Goal: Information Seeking & Learning: Learn about a topic

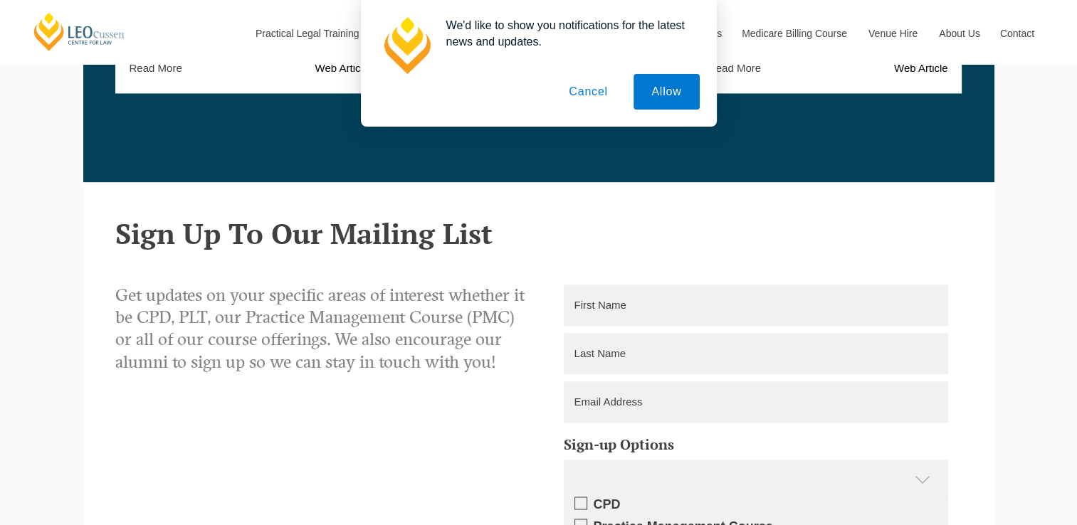
scroll to position [2206, 0]
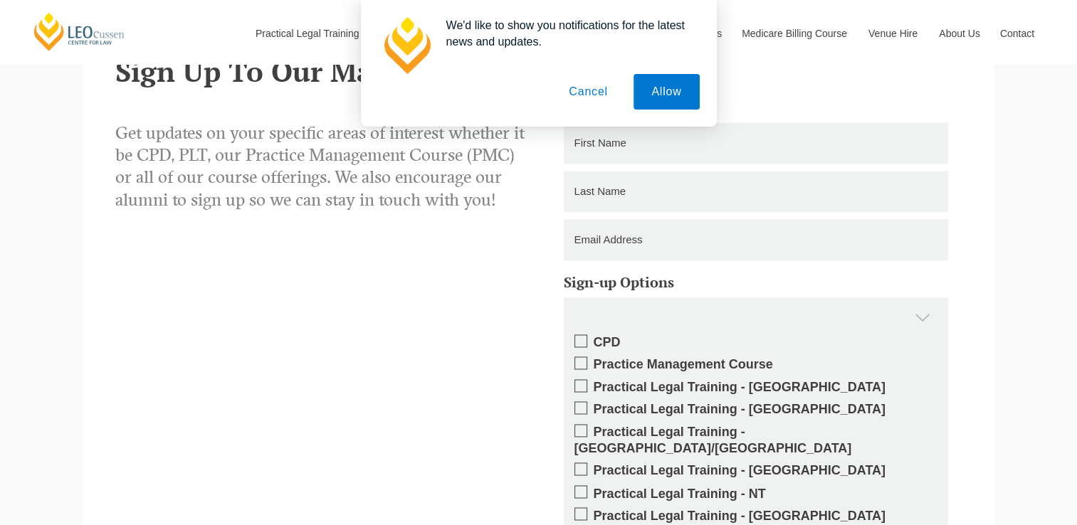
click at [592, 87] on button "Cancel" at bounding box center [588, 92] width 75 height 36
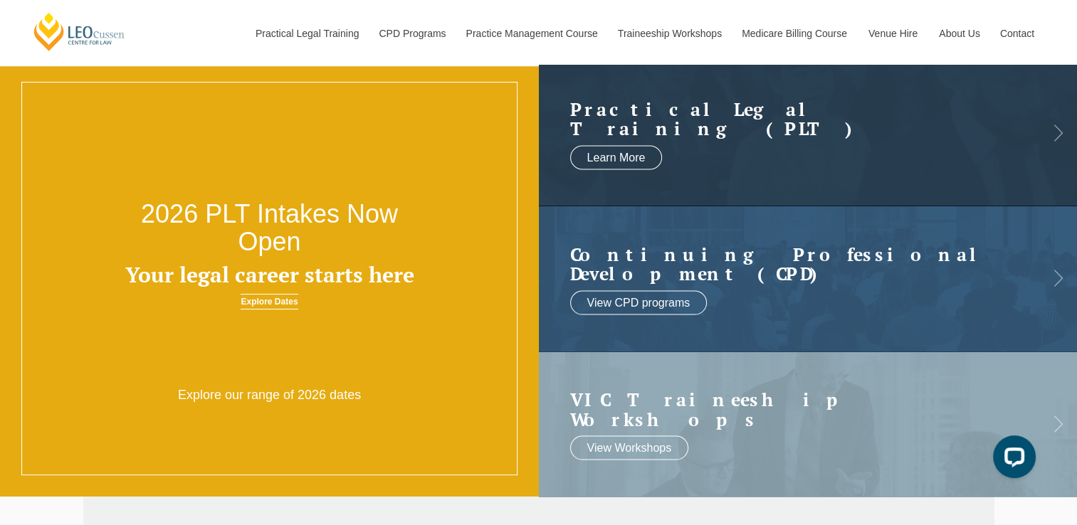
scroll to position [71, 0]
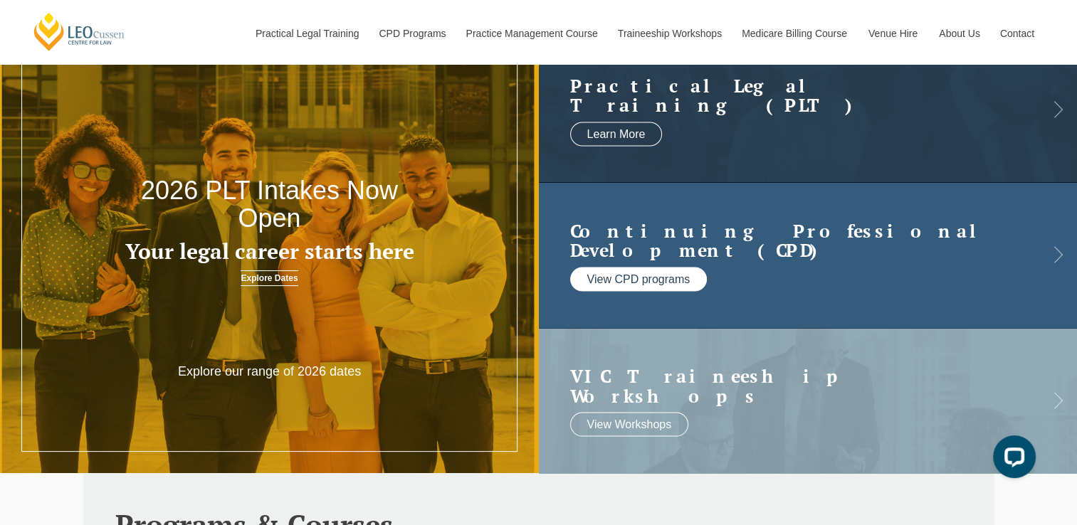
click at [626, 272] on link "View CPD programs" at bounding box center [638, 279] width 137 height 24
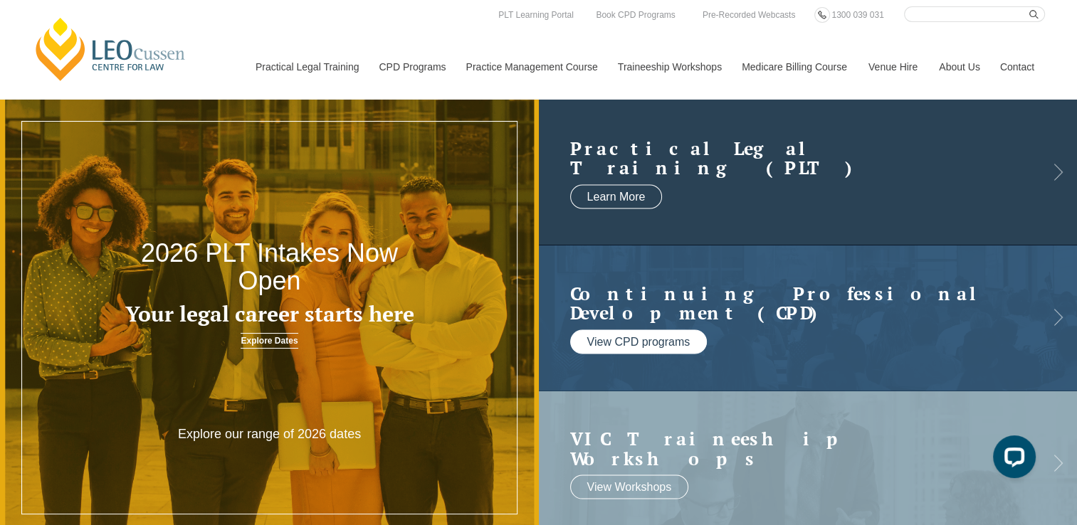
scroll to position [0, 0]
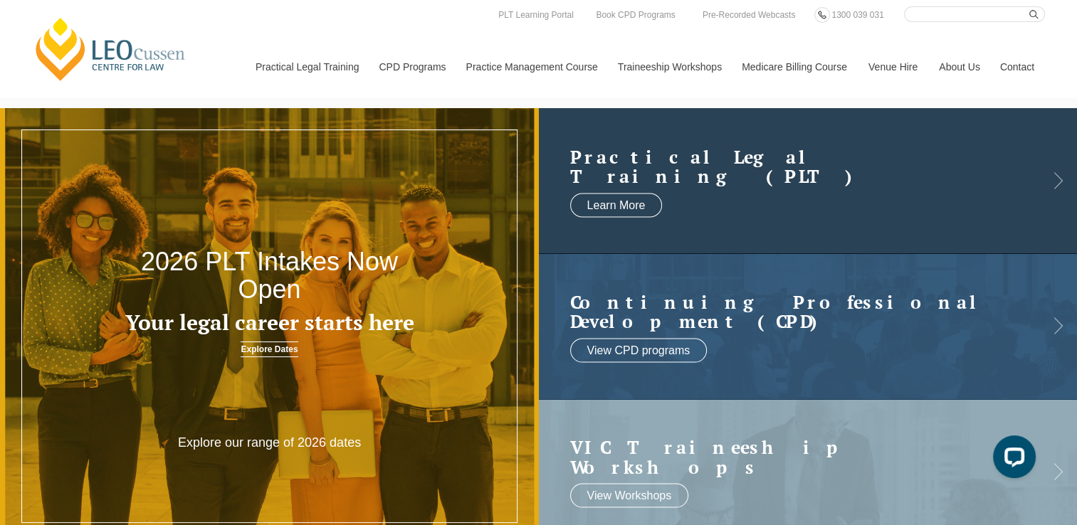
click at [769, 201] on link at bounding box center [808, 180] width 539 height 145
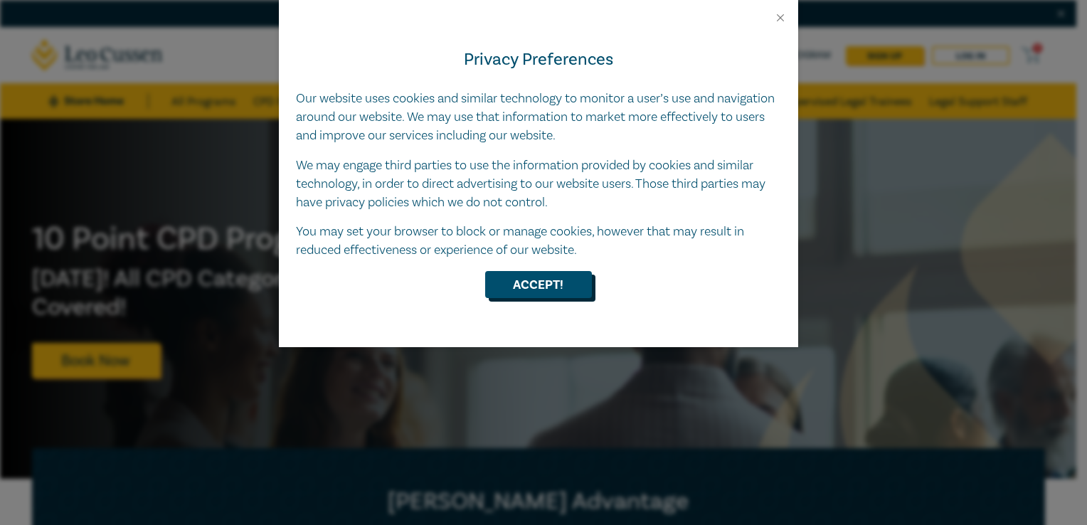
click at [555, 297] on button "Accept!" at bounding box center [538, 284] width 107 height 27
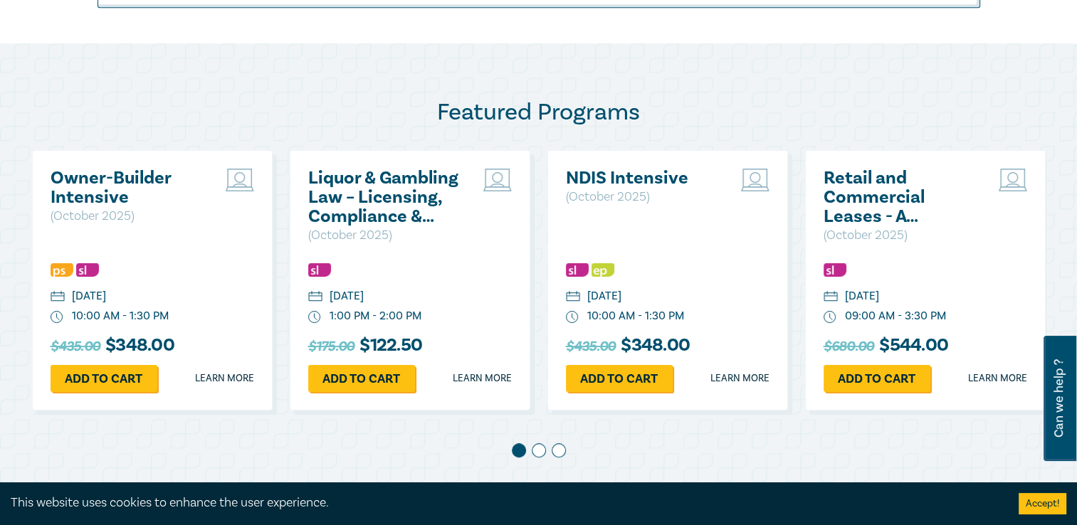
scroll to position [783, 0]
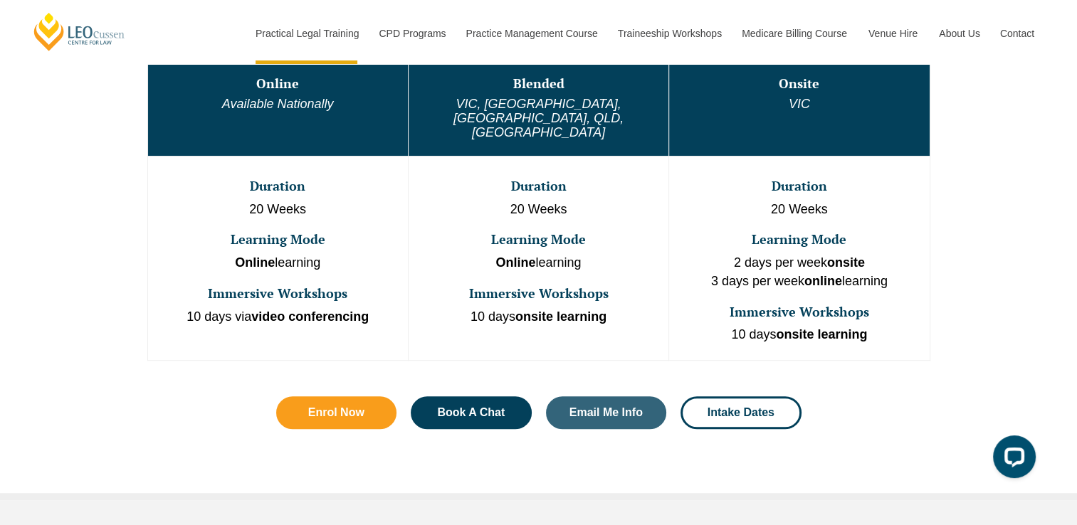
scroll to position [854, 0]
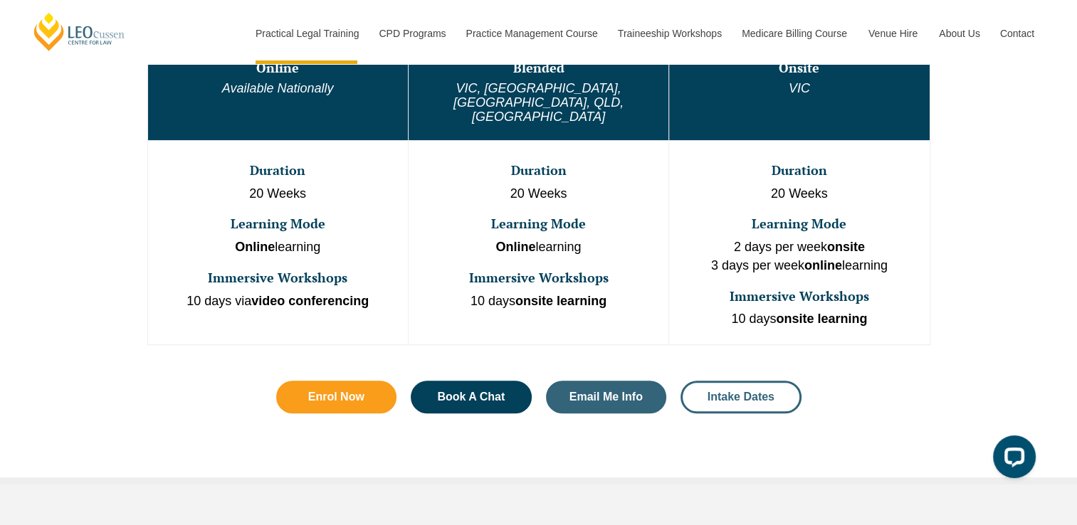
click at [742, 391] on span "Intake Dates" at bounding box center [740, 396] width 67 height 11
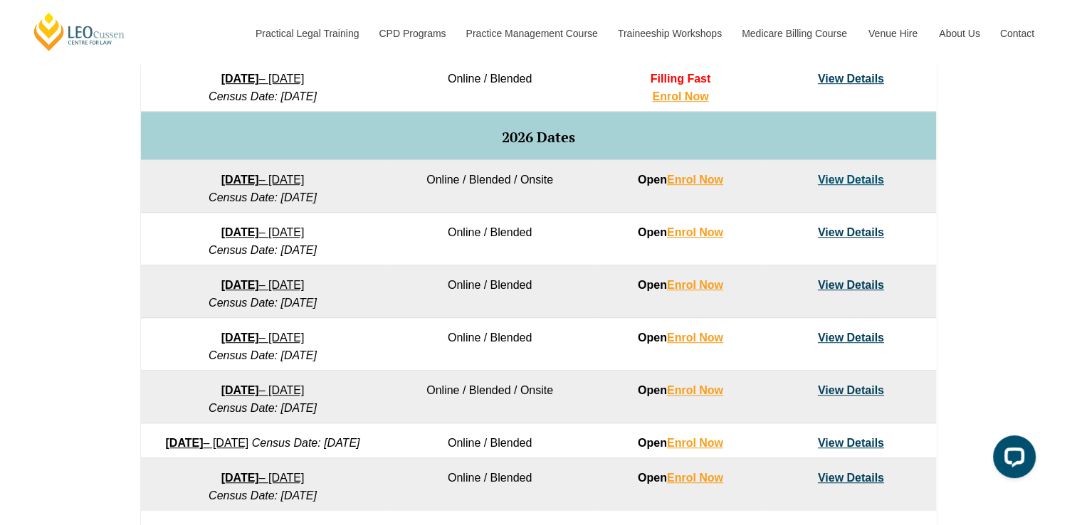
scroll to position [854, 0]
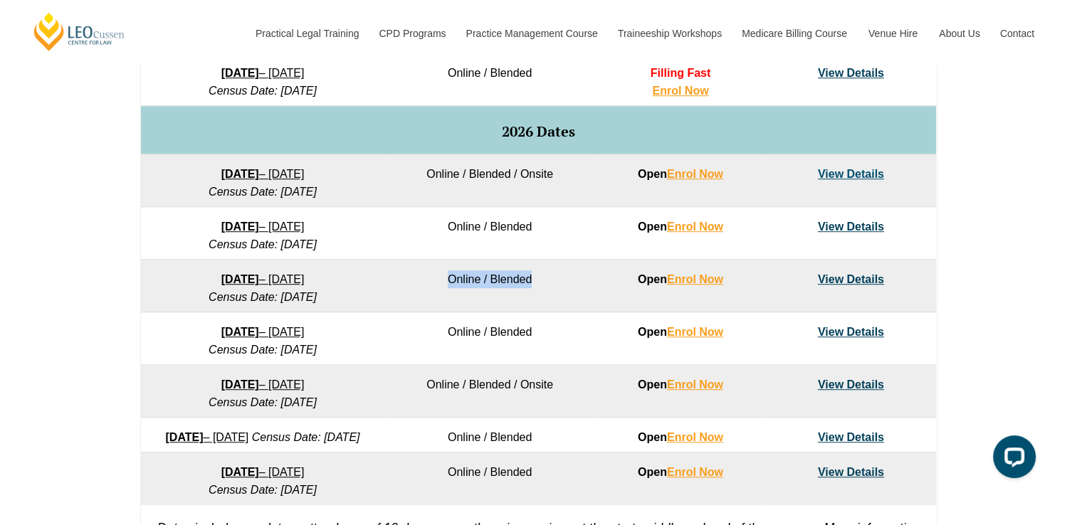
drag, startPoint x: 436, startPoint y: 280, endPoint x: 538, endPoint y: 278, distance: 102.5
click at [538, 278] on td "Online / Blended" at bounding box center [489, 286] width 211 height 53
drag, startPoint x: 538, startPoint y: 278, endPoint x: 564, endPoint y: 302, distance: 35.2
click at [564, 302] on td "Online / Blended" at bounding box center [489, 286] width 211 height 53
click at [555, 322] on td "Online / Blended" at bounding box center [489, 338] width 211 height 53
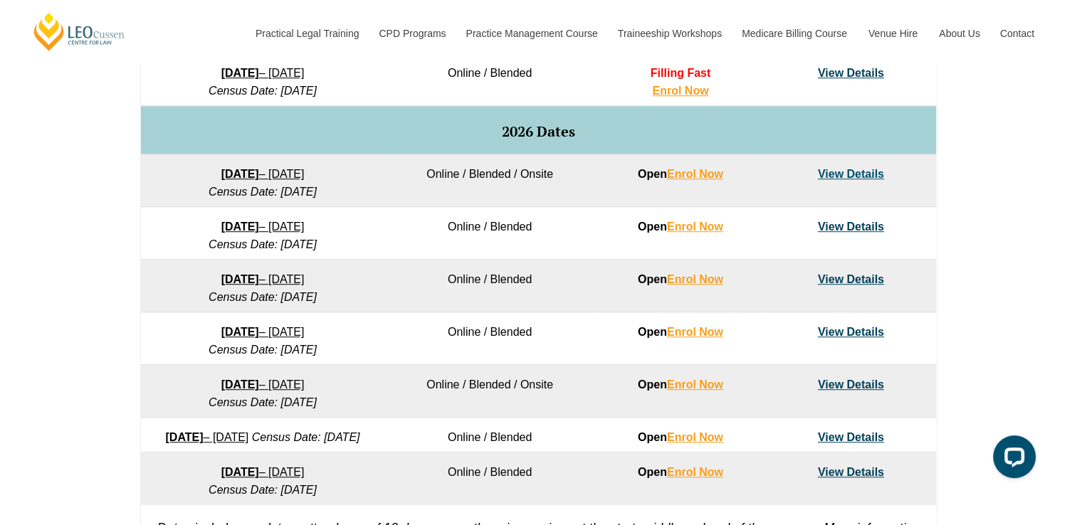
click at [846, 275] on link "View Details" at bounding box center [851, 279] width 66 height 12
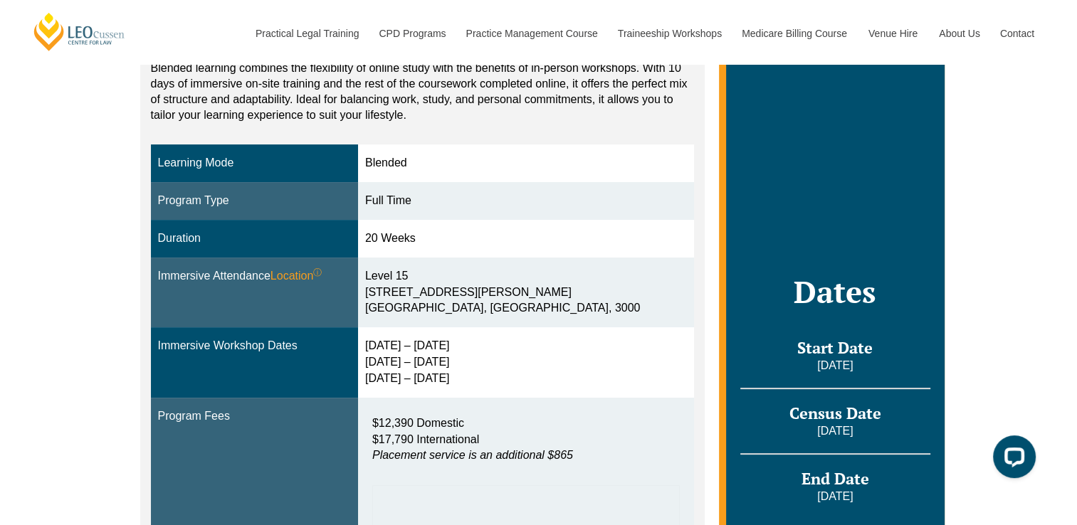
scroll to position [285, 0]
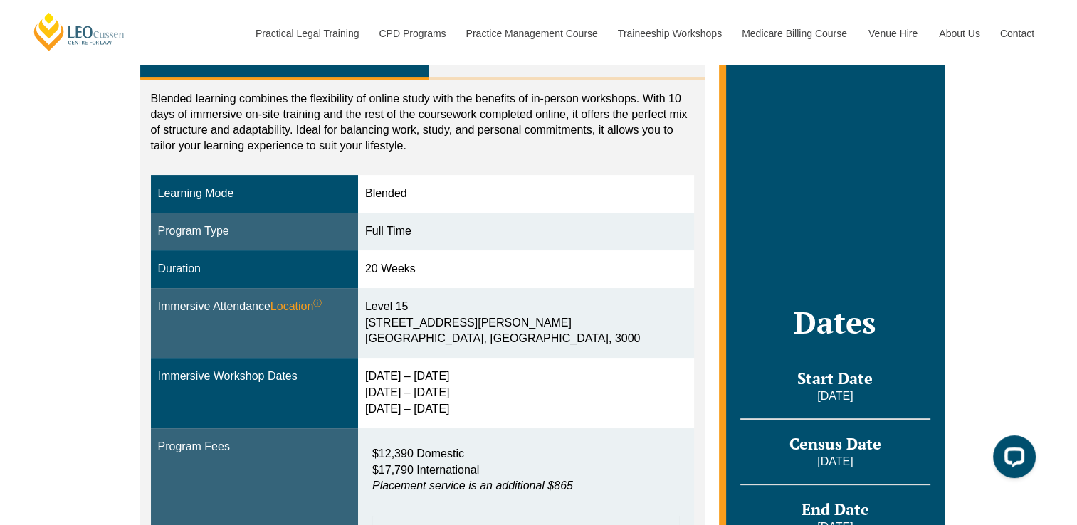
click at [98, 209] on div "Blended Online Blended learning combines the flexibility of online study with t…" at bounding box center [538, 454] width 1077 height 950
click at [57, 295] on div "Blended Online Blended learning combines the flexibility of online study with t…" at bounding box center [538, 454] width 1077 height 950
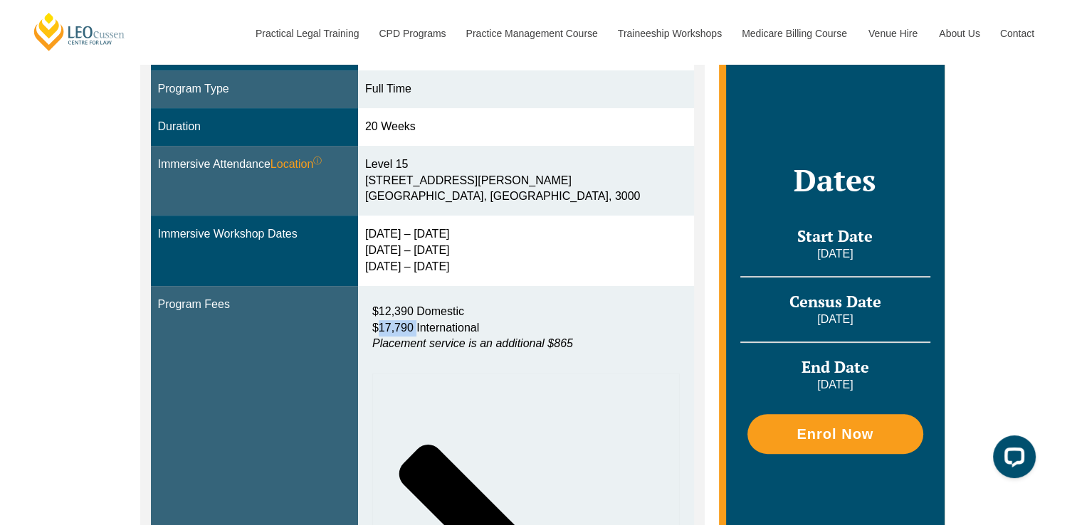
drag, startPoint x: 394, startPoint y: 323, endPoint x: 432, endPoint y: 329, distance: 38.1
click at [432, 329] on span "$17,790 International" at bounding box center [425, 328] width 107 height 12
drag, startPoint x: 432, startPoint y: 329, endPoint x: 473, endPoint y: 330, distance: 40.6
click at [473, 330] on span "$17,790 International" at bounding box center [425, 328] width 107 height 12
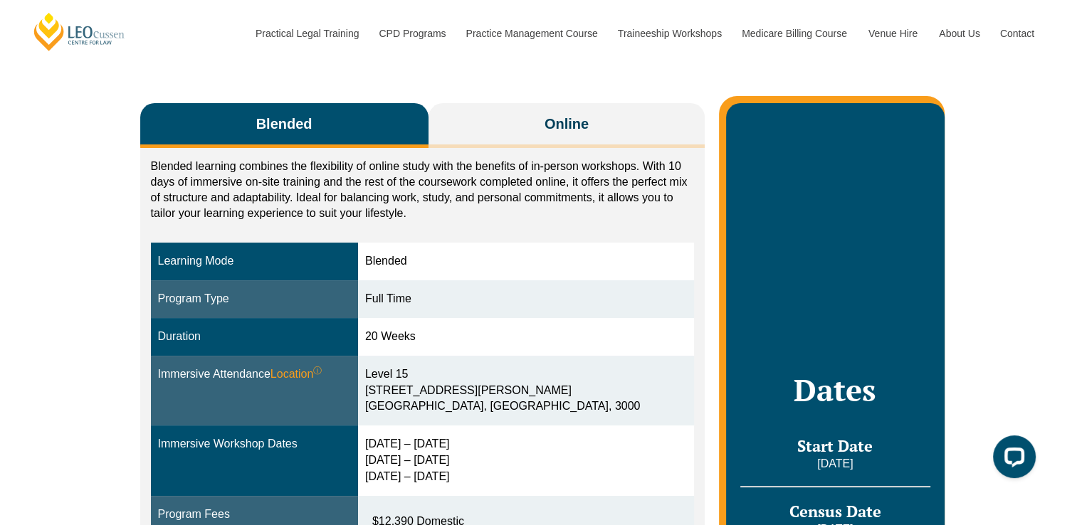
scroll to position [71, 0]
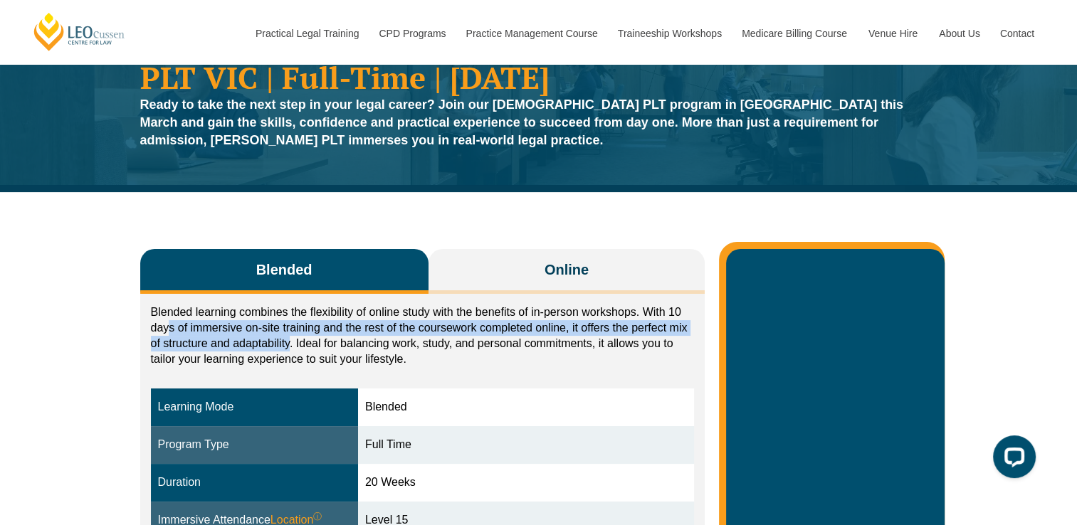
drag, startPoint x: 171, startPoint y: 330, endPoint x: 290, endPoint y: 337, distance: 119.1
click at [290, 337] on p "Blended learning combines the flexibility of online study with the benefits of …" at bounding box center [423, 336] width 544 height 63
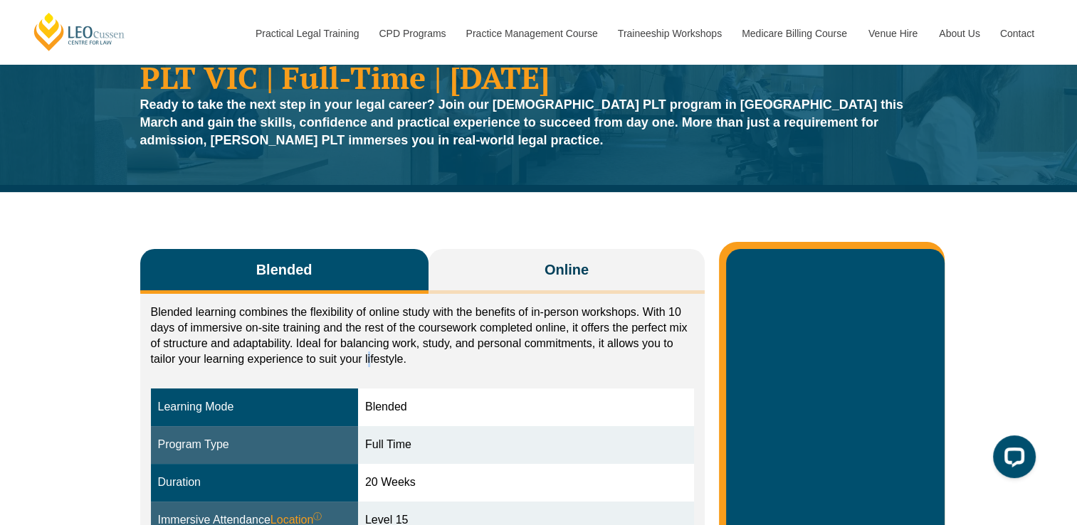
drag, startPoint x: 290, startPoint y: 337, endPoint x: 370, endPoint y: 353, distance: 81.9
click at [370, 353] on p "Blended learning combines the flexibility of online study with the benefits of …" at bounding box center [423, 336] width 544 height 63
drag, startPoint x: 370, startPoint y: 353, endPoint x: 495, endPoint y: 346, distance: 125.5
click at [495, 346] on p "Blended learning combines the flexibility of online study with the benefits of …" at bounding box center [423, 336] width 544 height 63
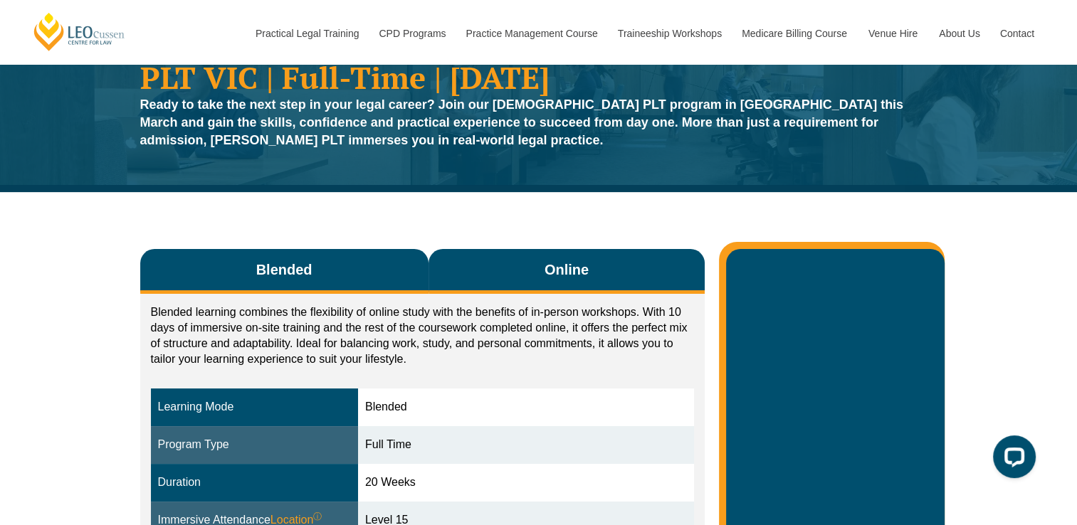
click at [556, 258] on button "Online" at bounding box center [566, 271] width 277 height 45
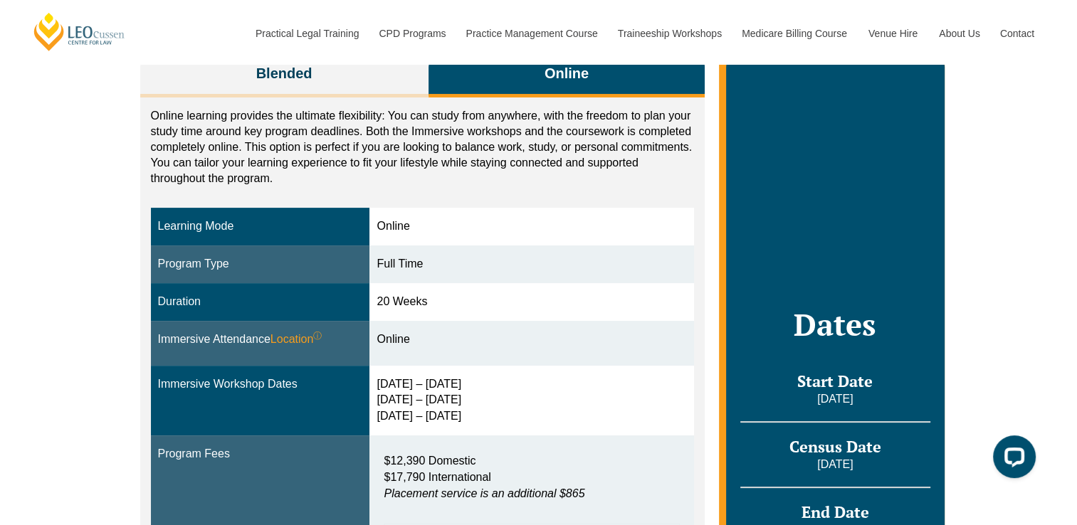
scroll to position [214, 0]
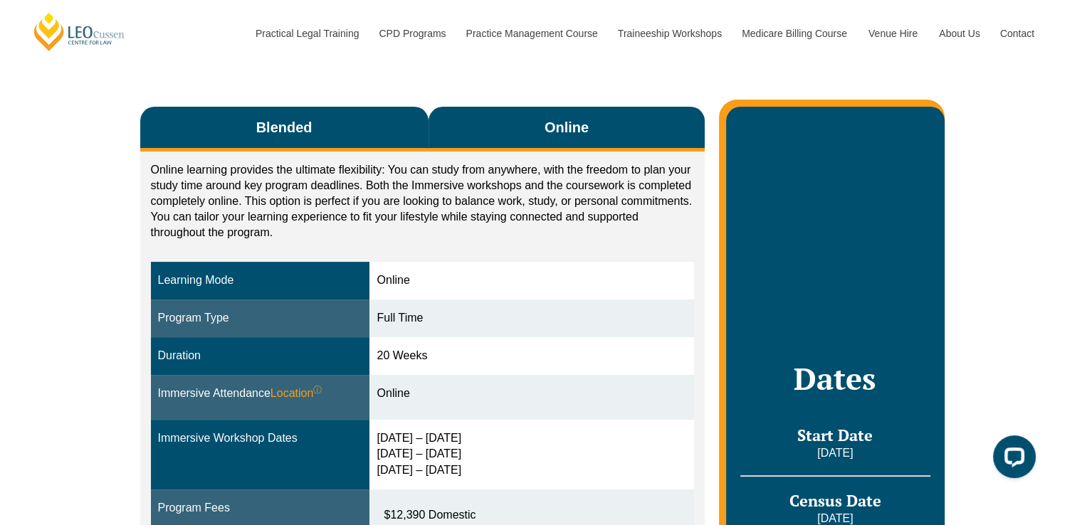
click at [352, 122] on button "Blended" at bounding box center [284, 129] width 288 height 45
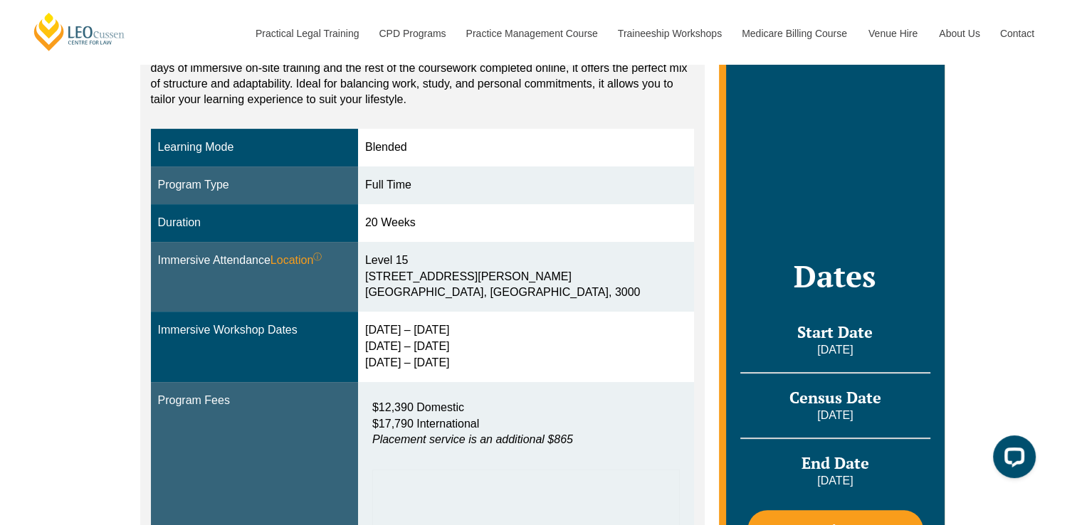
scroll to position [356, 0]
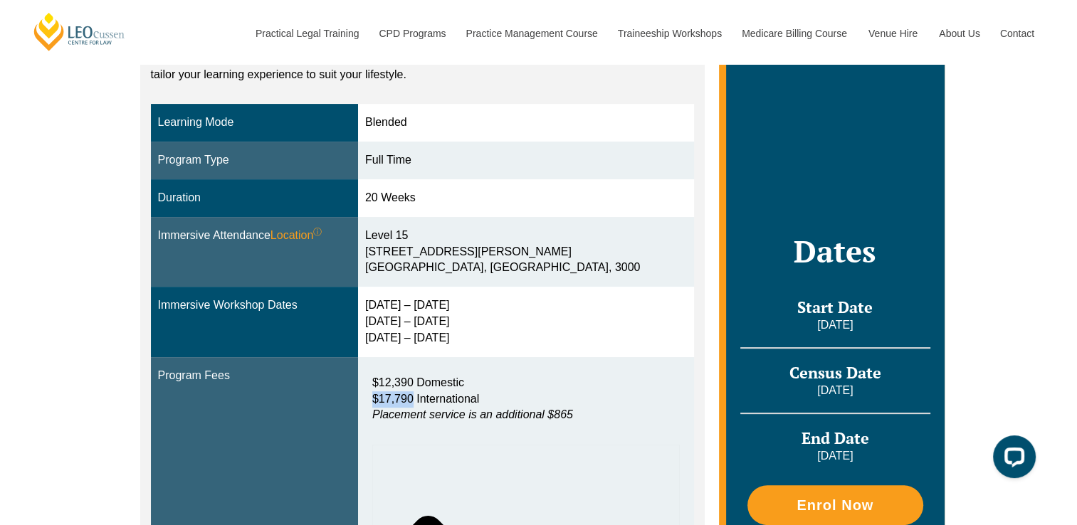
drag, startPoint x: 390, startPoint y: 398, endPoint x: 428, endPoint y: 394, distance: 37.9
click at [428, 394] on span "$17,790 International" at bounding box center [425, 399] width 107 height 12
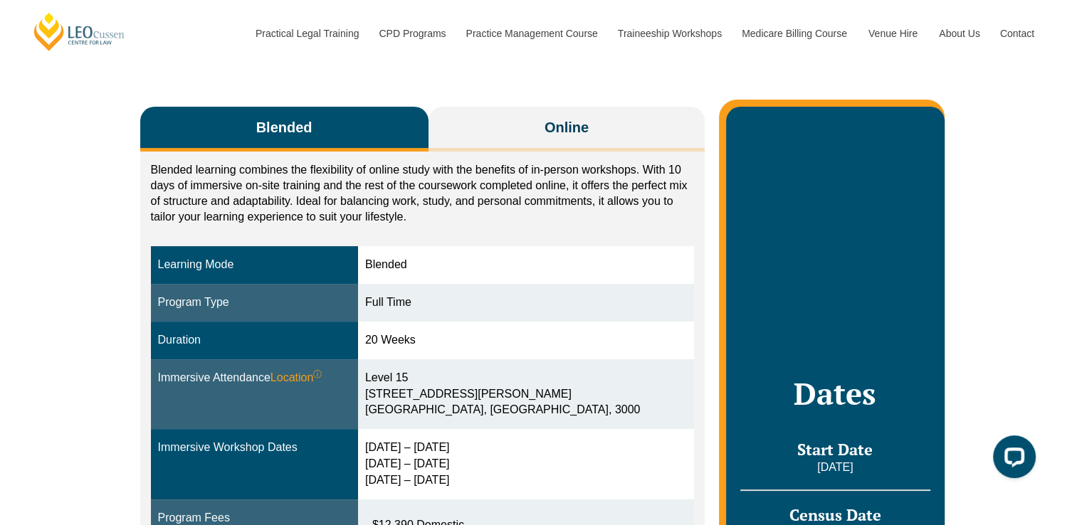
scroll to position [0, 0]
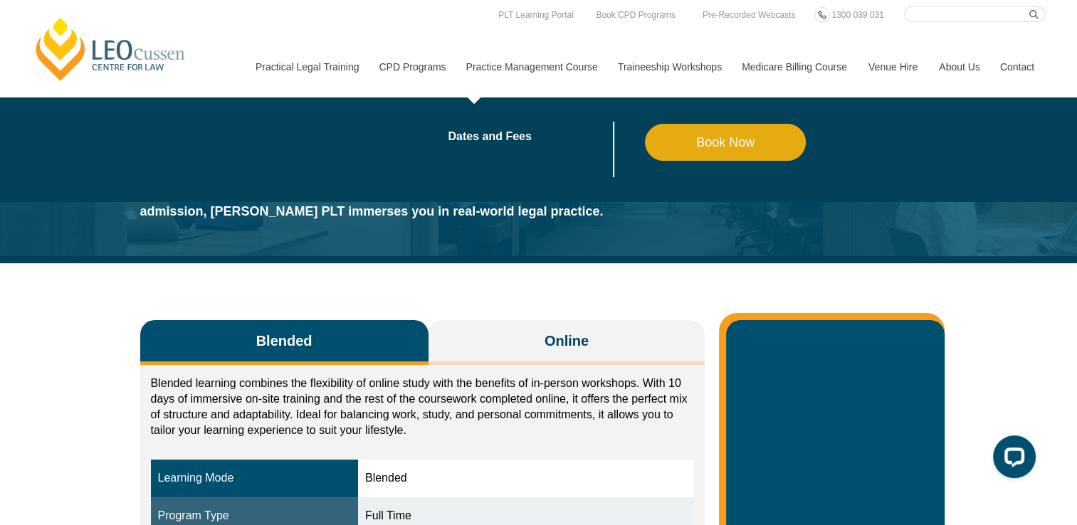
click at [574, 67] on link "Practice Management Course" at bounding box center [531, 66] width 152 height 61
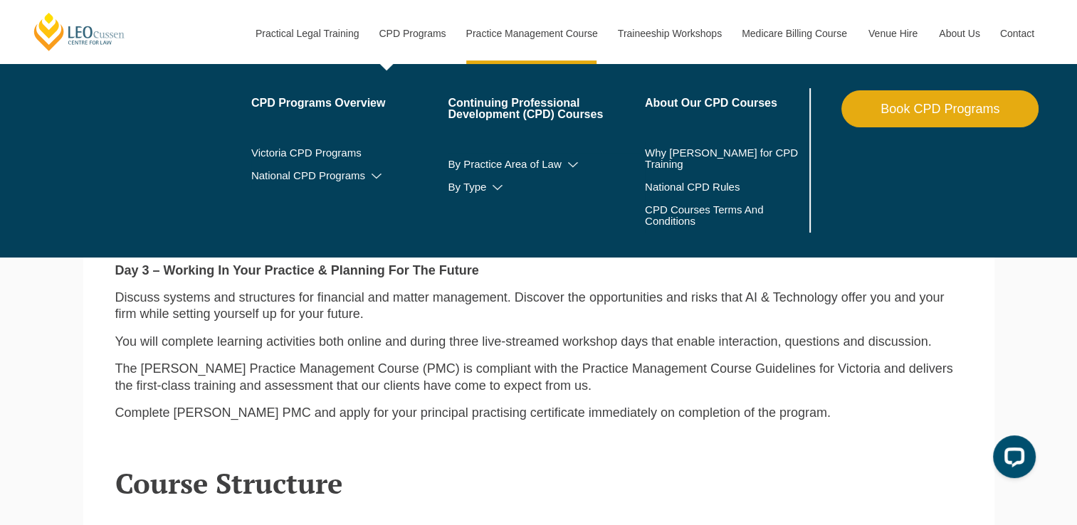
scroll to position [1566, 0]
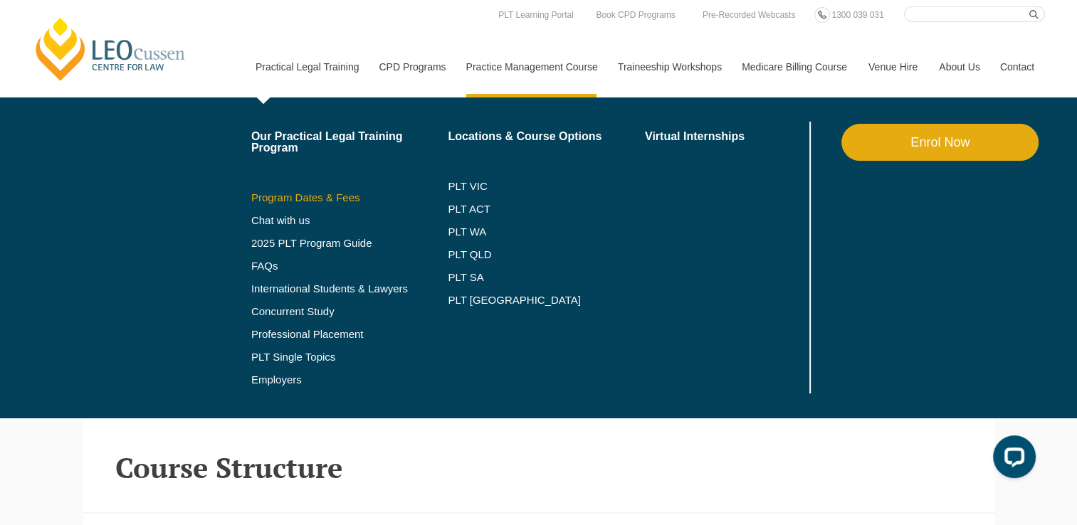
click at [325, 195] on link "Program Dates & Fees" at bounding box center [349, 197] width 197 height 11
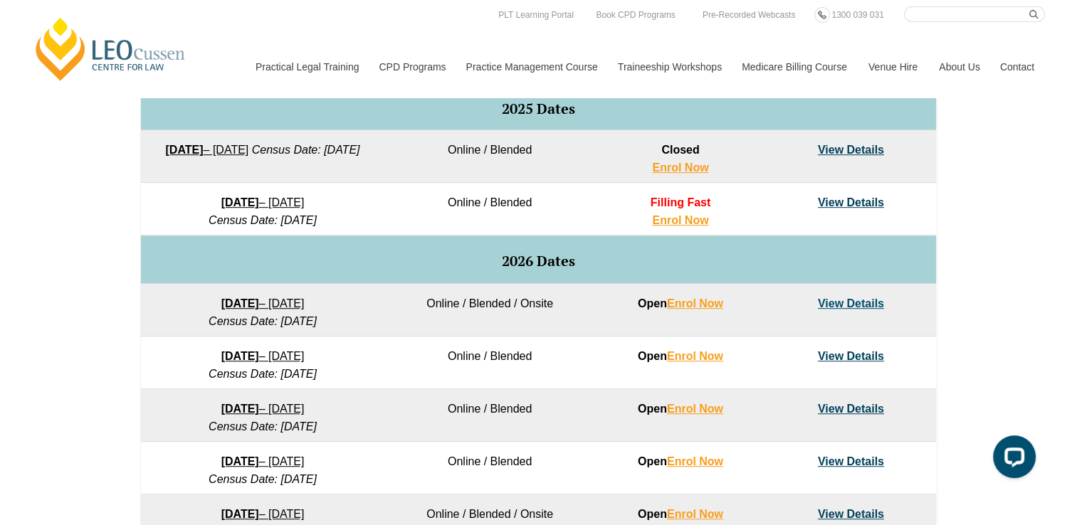
scroll to position [569, 0]
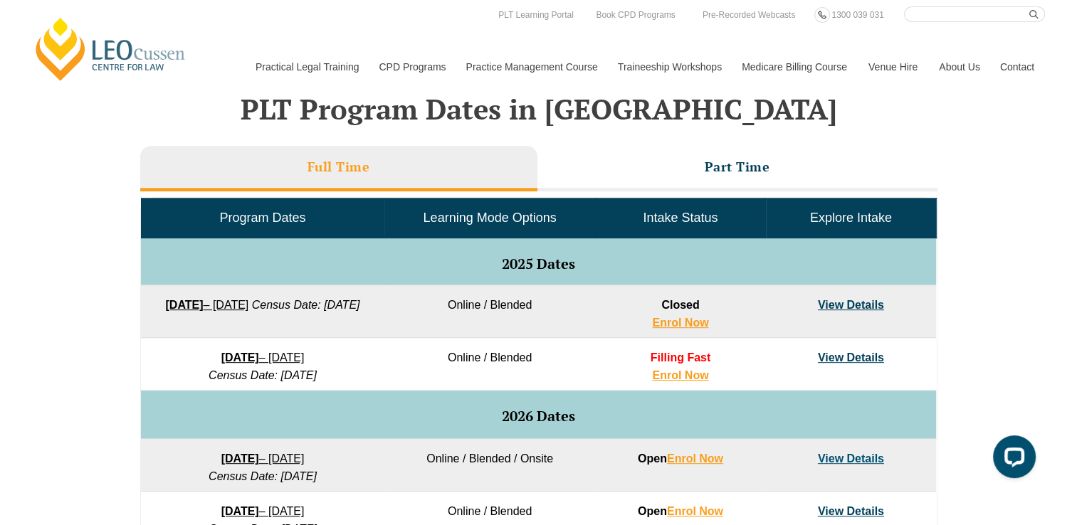
drag, startPoint x: 74, startPoint y: 206, endPoint x: 16, endPoint y: 162, distance: 72.6
click at [16, 162] on div "VIC ACT WA QLD SA NSW PLT Program Dates in Victoria Full Time Part Time Program…" at bounding box center [538, 447] width 1077 height 843
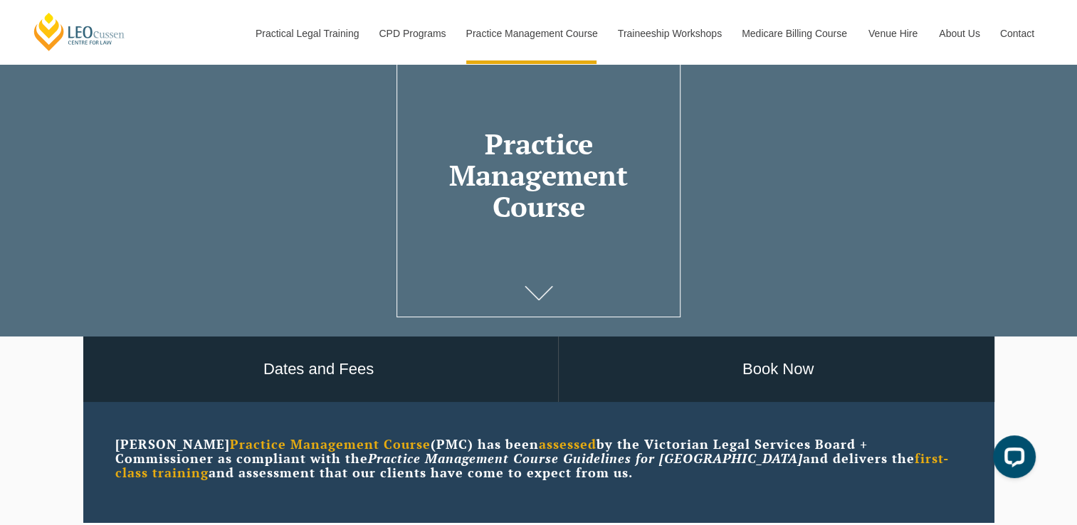
scroll to position [285, 0]
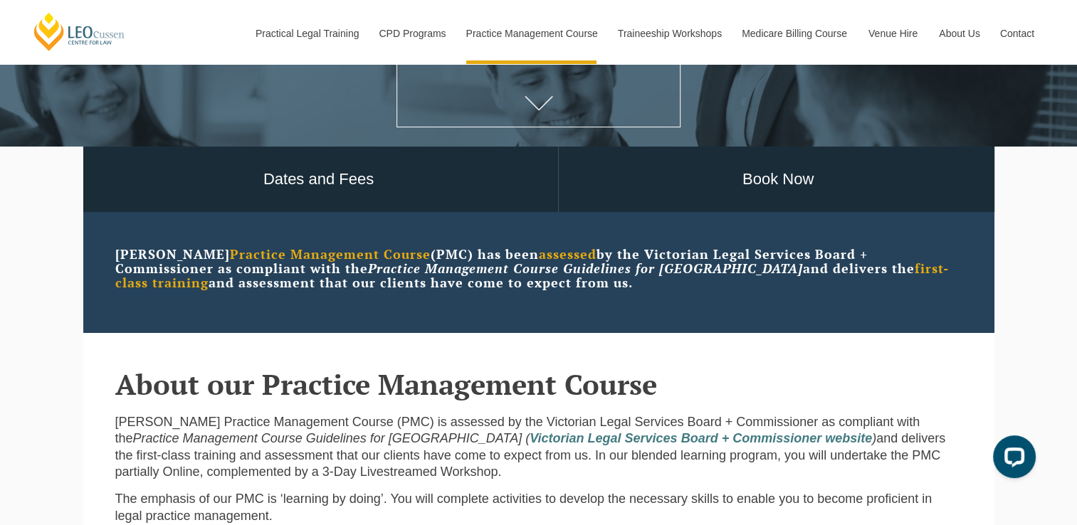
drag, startPoint x: 168, startPoint y: 393, endPoint x: 86, endPoint y: 381, distance: 82.7
click at [86, 381] on section "About our Practice Management Course Leo Cussen Practice Management Course (PMC…" at bounding box center [538, 434] width 911 height 202
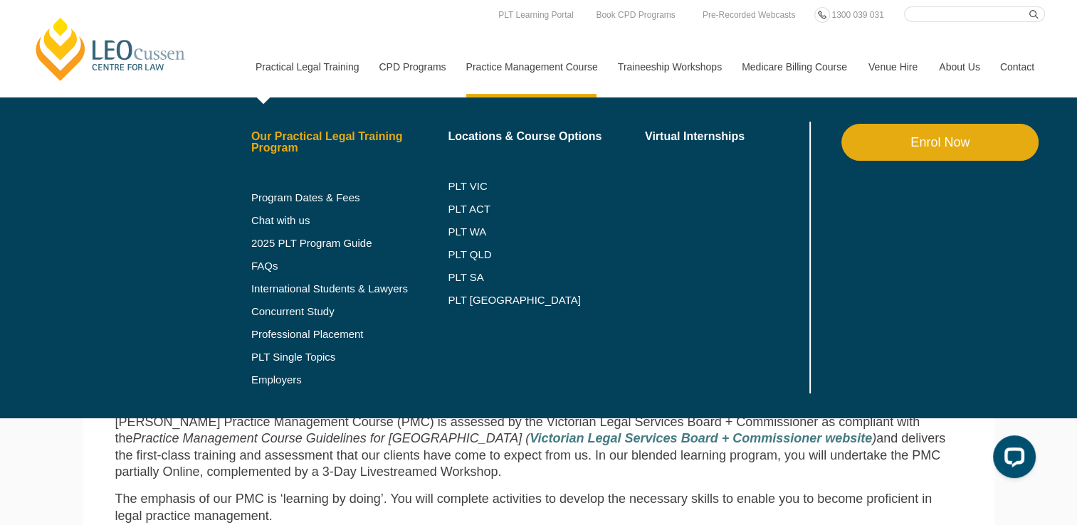
click at [278, 149] on link "Our Practical Legal Training Program" at bounding box center [349, 142] width 197 height 23
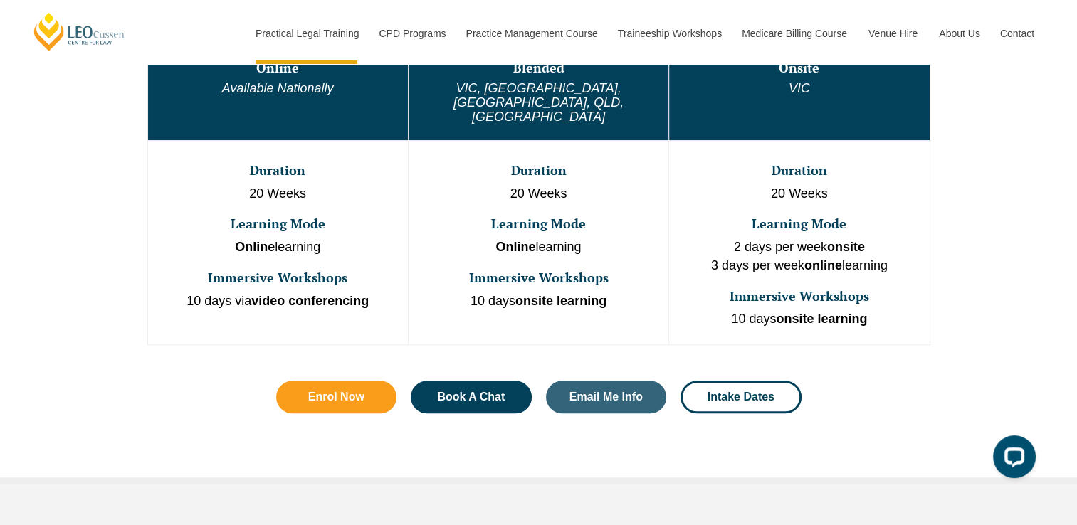
scroll to position [712, 0]
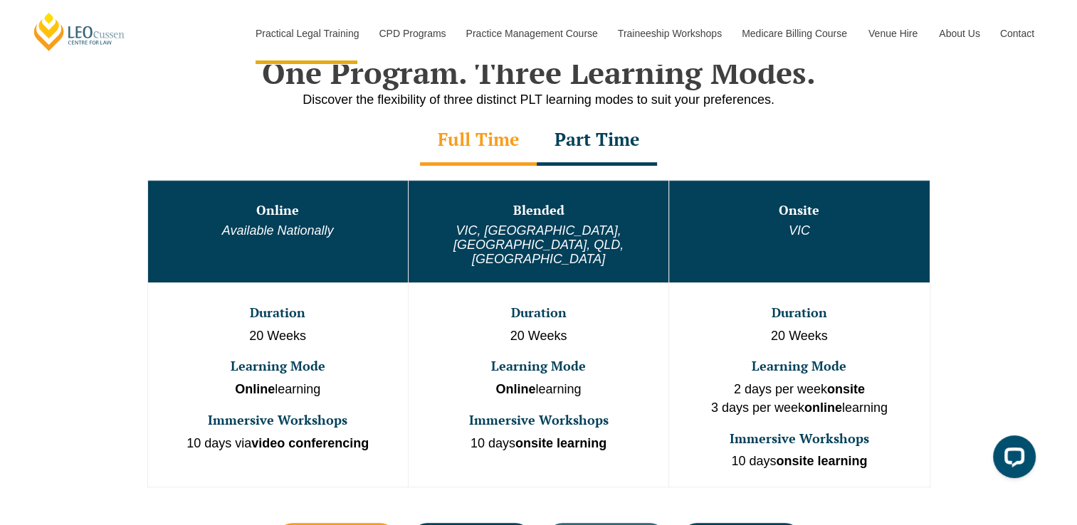
click at [552, 216] on h3 "Blended" at bounding box center [538, 211] width 257 height 14
drag, startPoint x: 532, startPoint y: 231, endPoint x: 547, endPoint y: 232, distance: 14.3
click at [547, 232] on em "VIC, WA, ACT, QLD, SA" at bounding box center [538, 244] width 170 height 43
drag, startPoint x: 547, startPoint y: 232, endPoint x: 495, endPoint y: 142, distance: 103.9
click at [495, 142] on div "Full Time" at bounding box center [478, 141] width 117 height 50
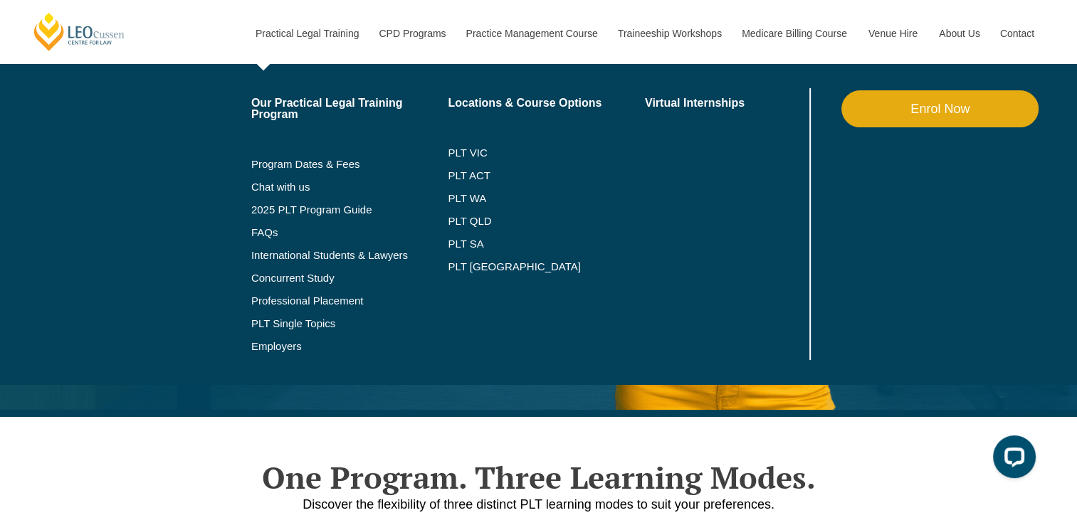
scroll to position [498, 0]
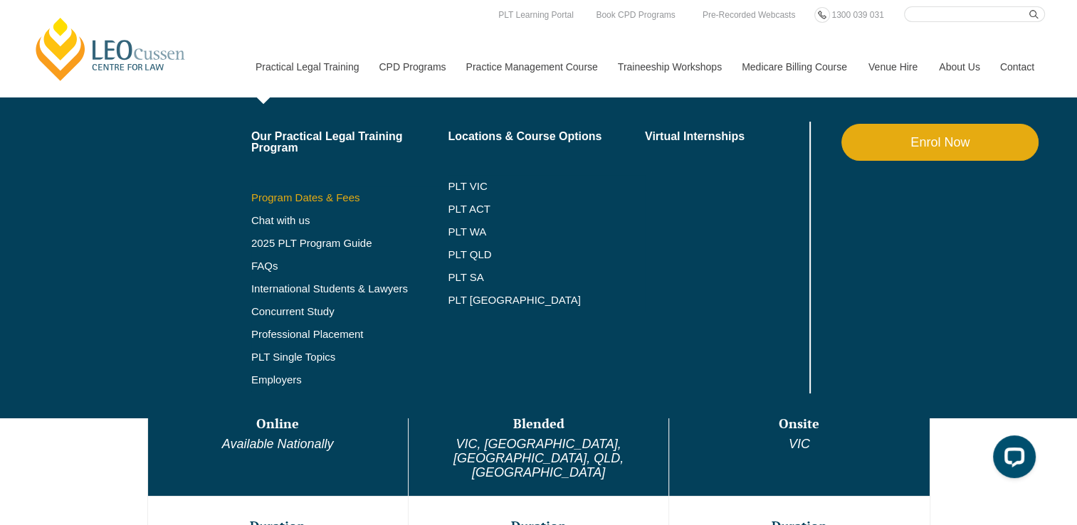
click at [297, 196] on link "Program Dates & Fees" at bounding box center [349, 197] width 197 height 11
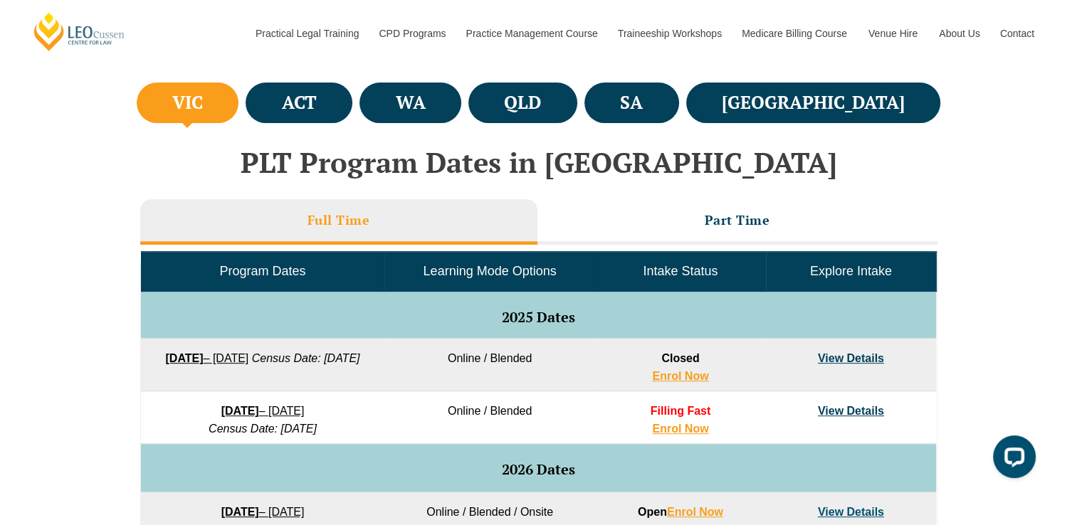
drag, startPoint x: 23, startPoint y: 283, endPoint x: 75, endPoint y: 346, distance: 81.8
click at [75, 347] on div "VIC ACT WA QLD SA NSW PLT Program Dates in Victoria Full Time Part Time Program…" at bounding box center [538, 500] width 1077 height 843
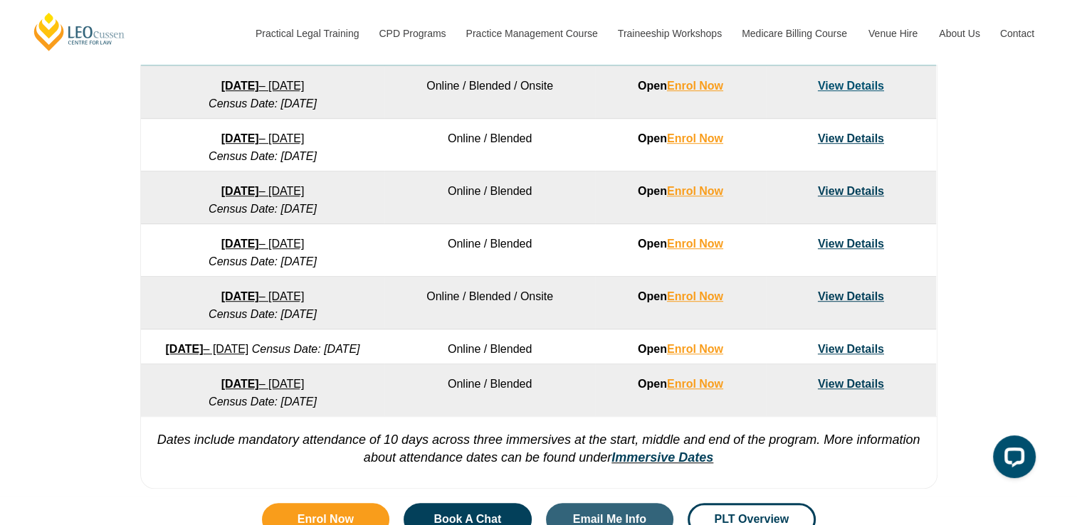
scroll to position [943, 0]
click at [850, 186] on link "View Details" at bounding box center [851, 190] width 66 height 12
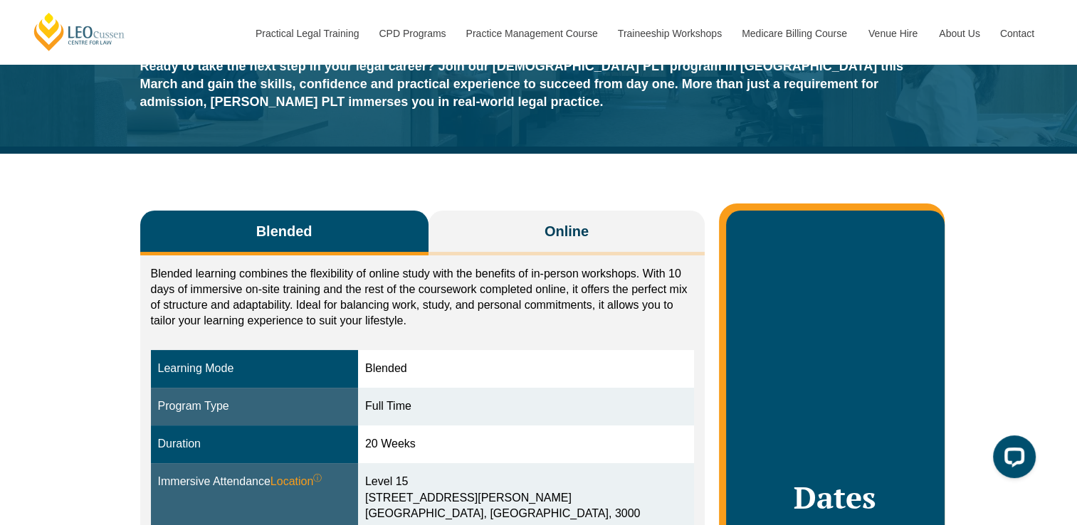
scroll to position [71, 0]
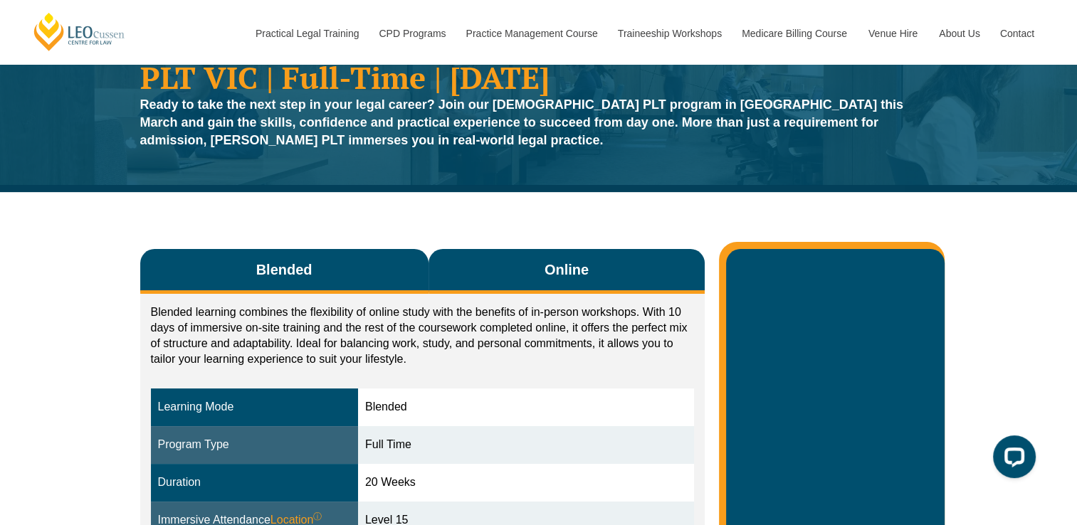
click at [502, 261] on button "Online" at bounding box center [566, 271] width 277 height 45
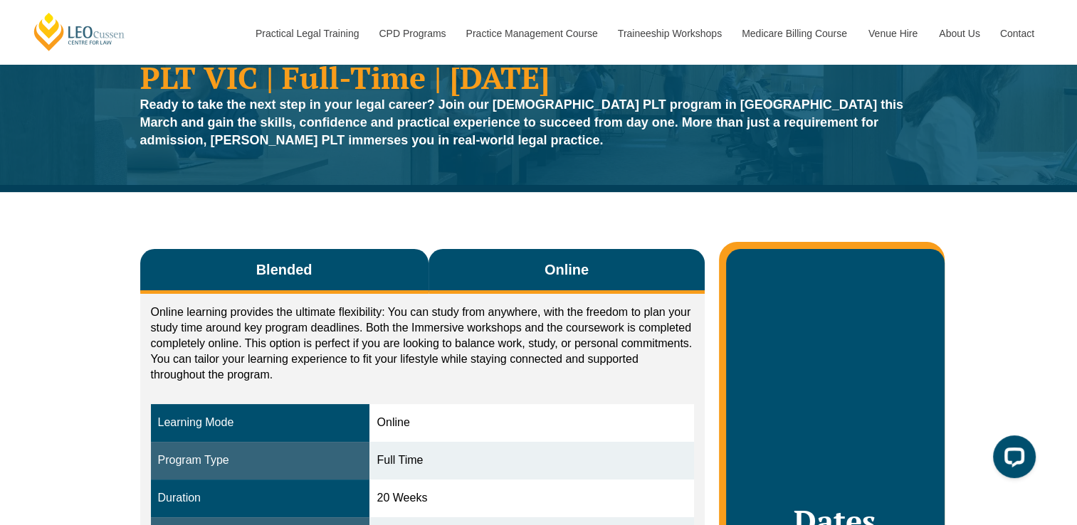
click at [309, 266] on span "Blended" at bounding box center [284, 270] width 56 height 20
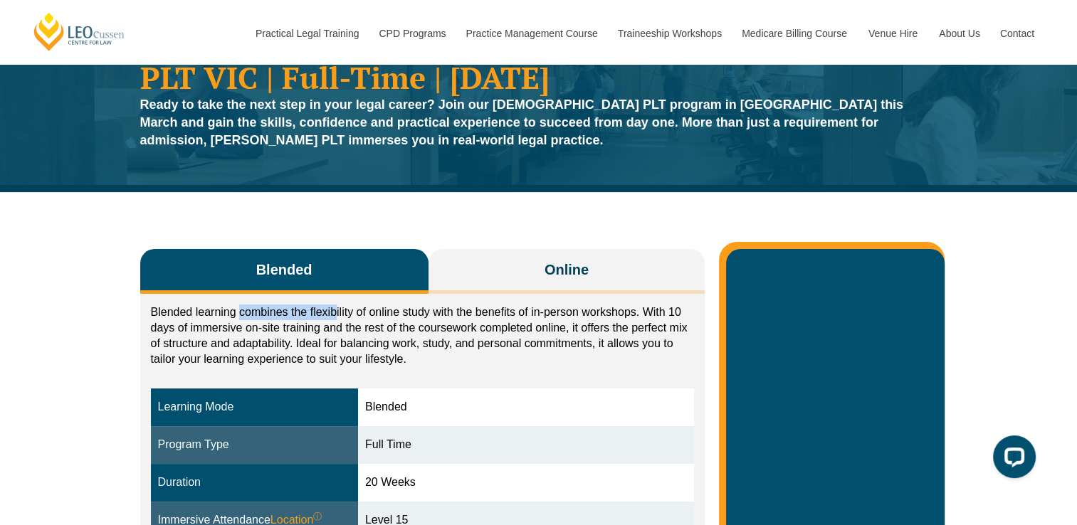
drag, startPoint x: 243, startPoint y: 313, endPoint x: 336, endPoint y: 317, distance: 92.6
click at [336, 317] on p "Blended learning combines the flexibility of online study with the benefits of …" at bounding box center [423, 336] width 544 height 63
drag, startPoint x: 336, startPoint y: 317, endPoint x: 433, endPoint y: 359, distance: 105.2
click at [433, 357] on p "Blended learning combines the flexibility of online study with the benefits of …" at bounding box center [423, 336] width 544 height 63
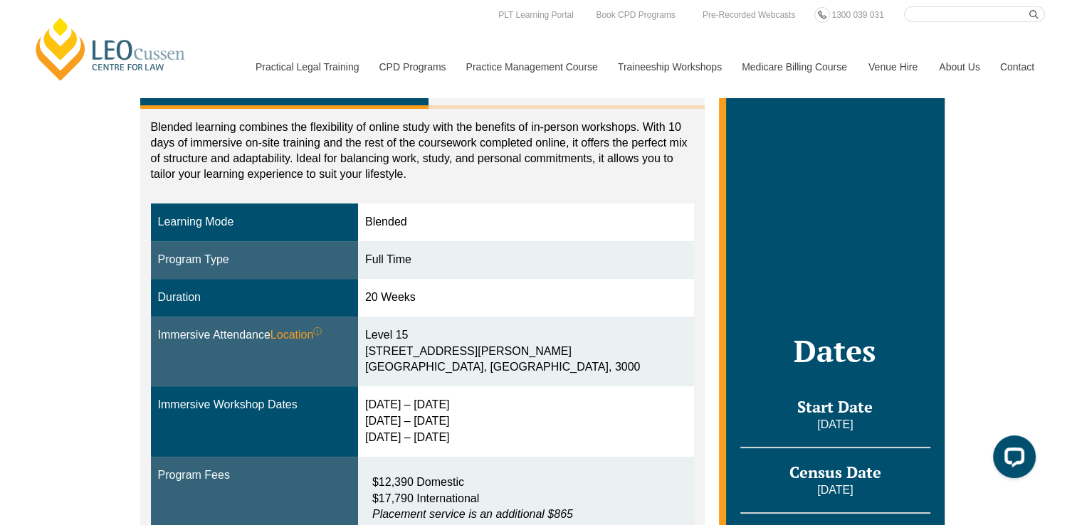
scroll to position [142, 0]
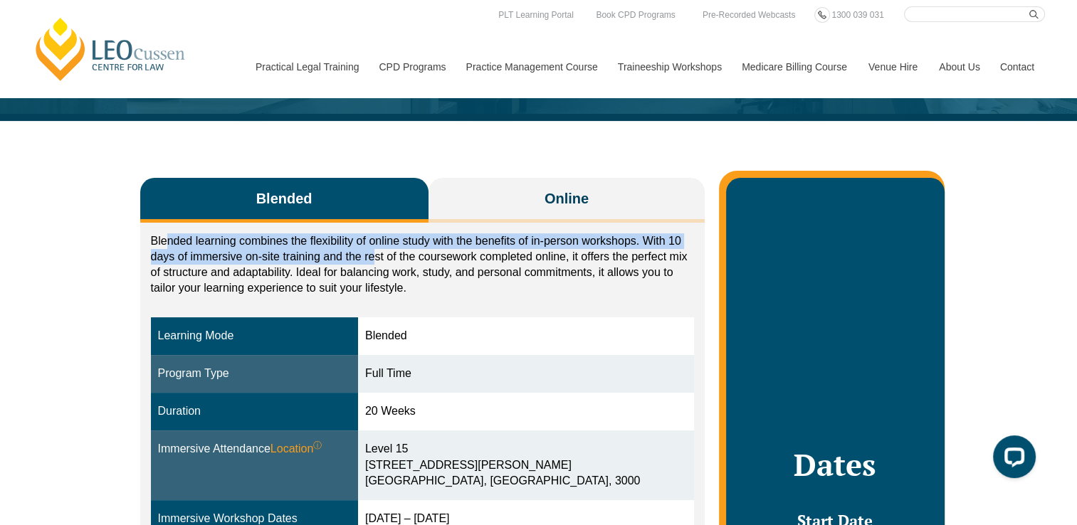
drag, startPoint x: 169, startPoint y: 232, endPoint x: 376, endPoint y: 259, distance: 208.2
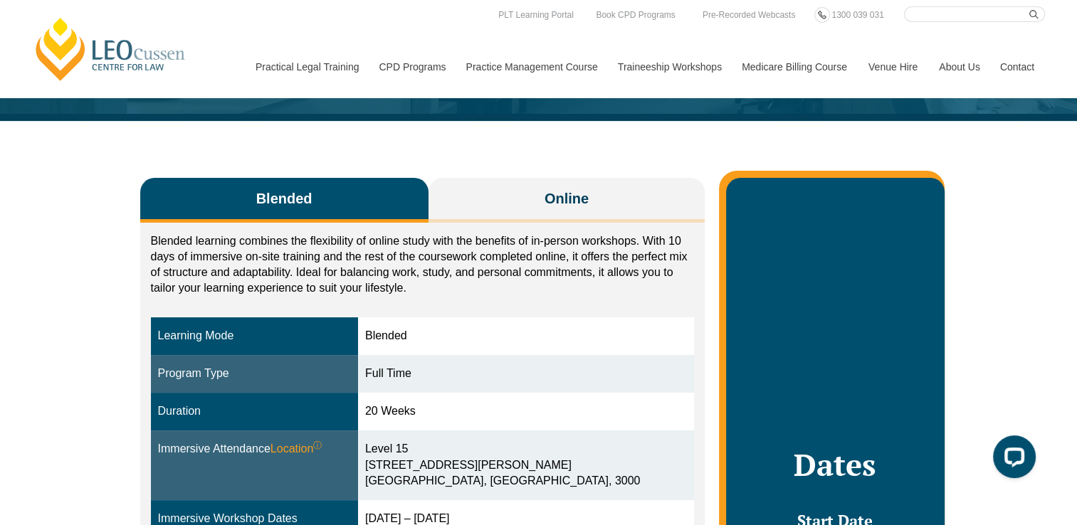
drag, startPoint x: 376, startPoint y: 258, endPoint x: 478, endPoint y: 269, distance: 103.0
click at [478, 269] on p "Blended learning combines the flexibility of online study with the benefits of …" at bounding box center [423, 264] width 544 height 63
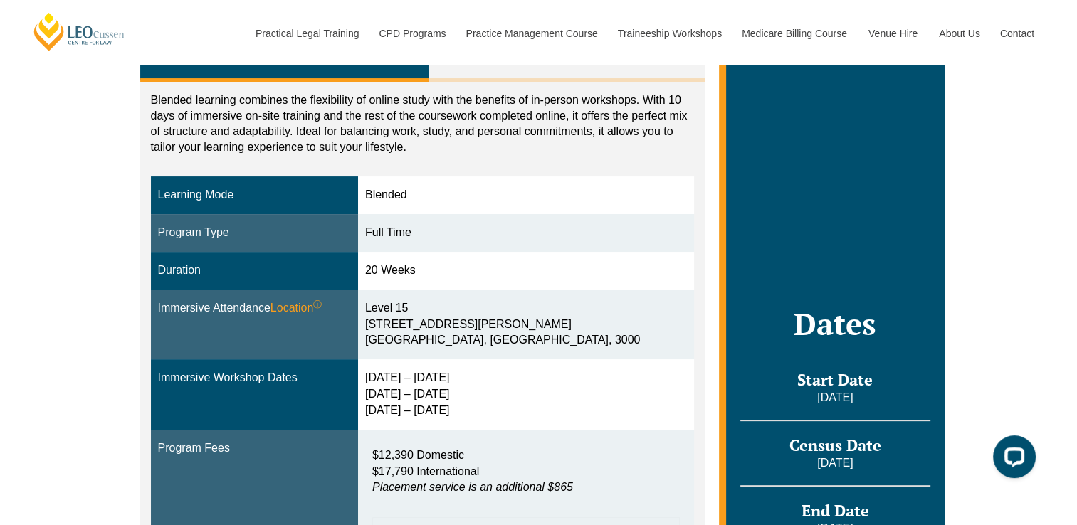
scroll to position [285, 0]
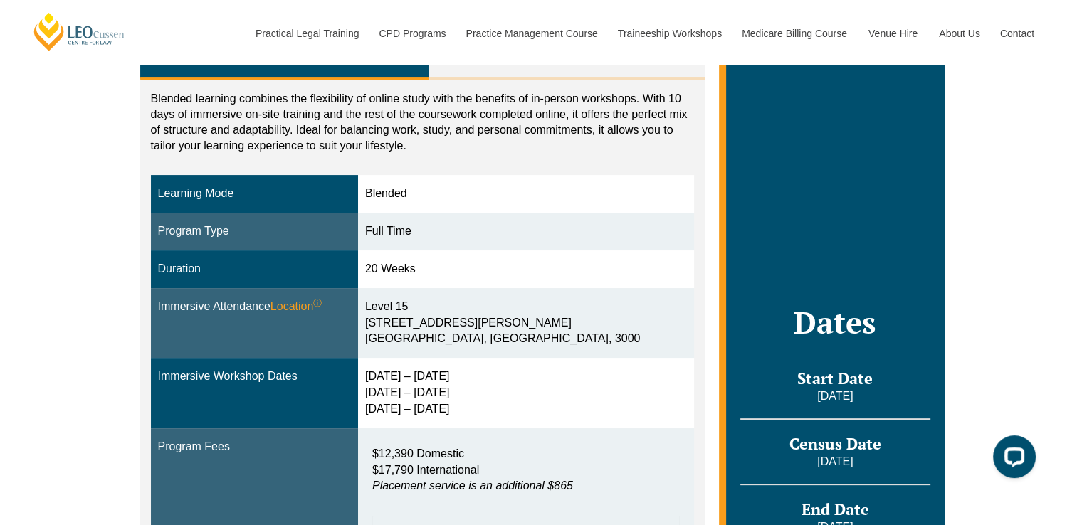
drag, startPoint x: 51, startPoint y: 317, endPoint x: 80, endPoint y: 302, distance: 32.5
drag, startPoint x: 80, startPoint y: 302, endPoint x: 55, endPoint y: 349, distance: 52.5
click at [55, 349] on div "Blended Online Blended learning combines the flexibility of online study with t…" at bounding box center [538, 454] width 1077 height 950
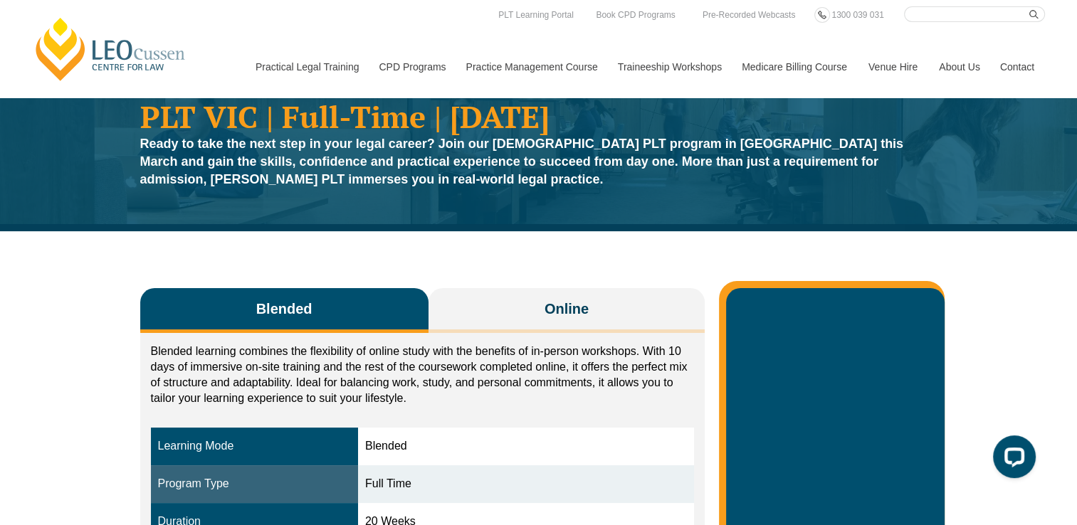
scroll to position [0, 0]
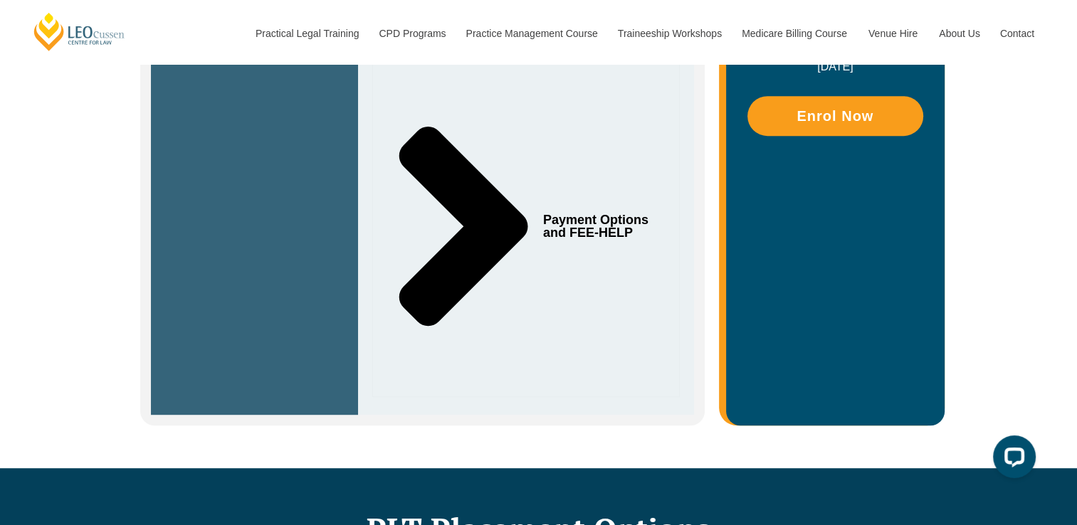
scroll to position [783, 0]
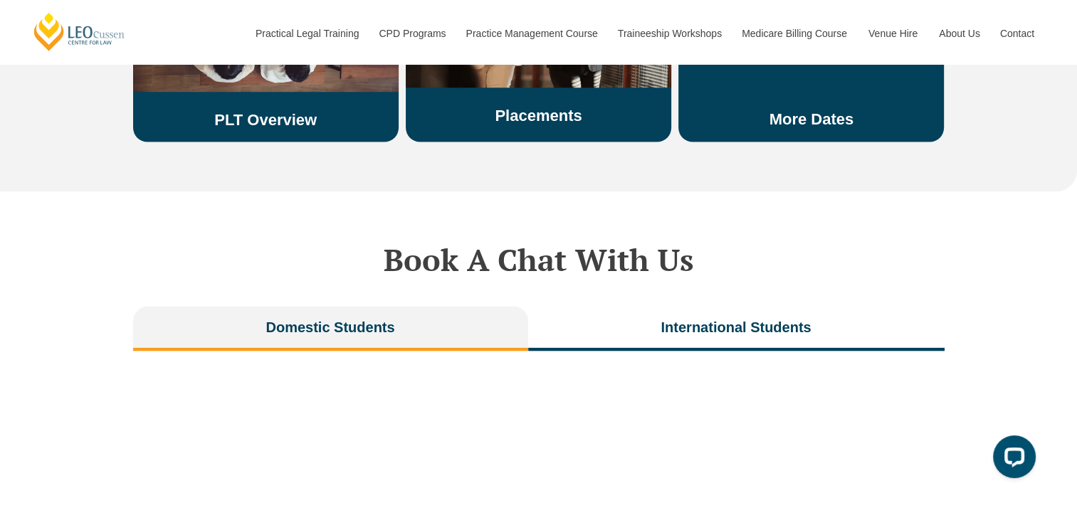
scroll to position [3060, 0]
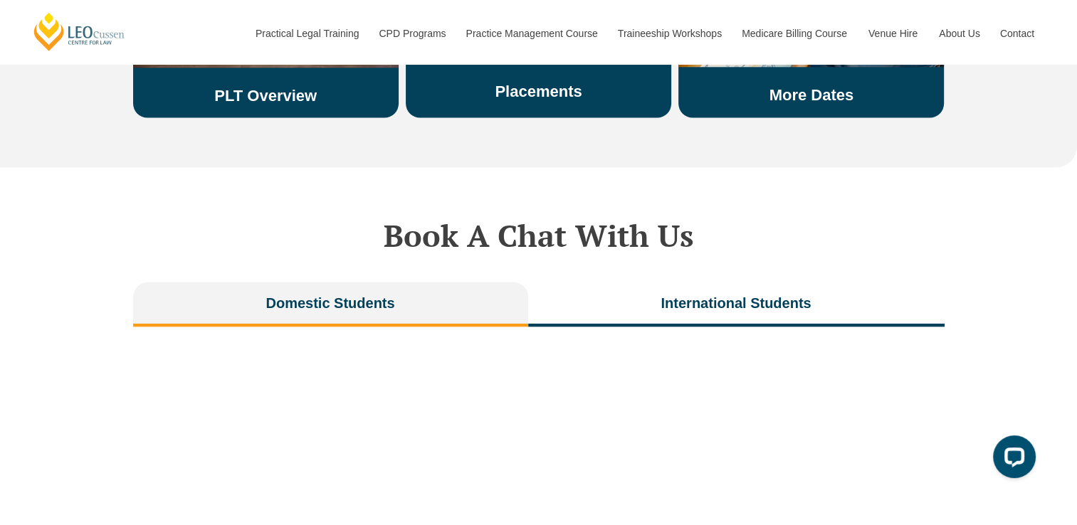
click at [50, 344] on div "Book A Chat With Us Domestic Students International Students" at bounding box center [538, 500] width 1077 height 664
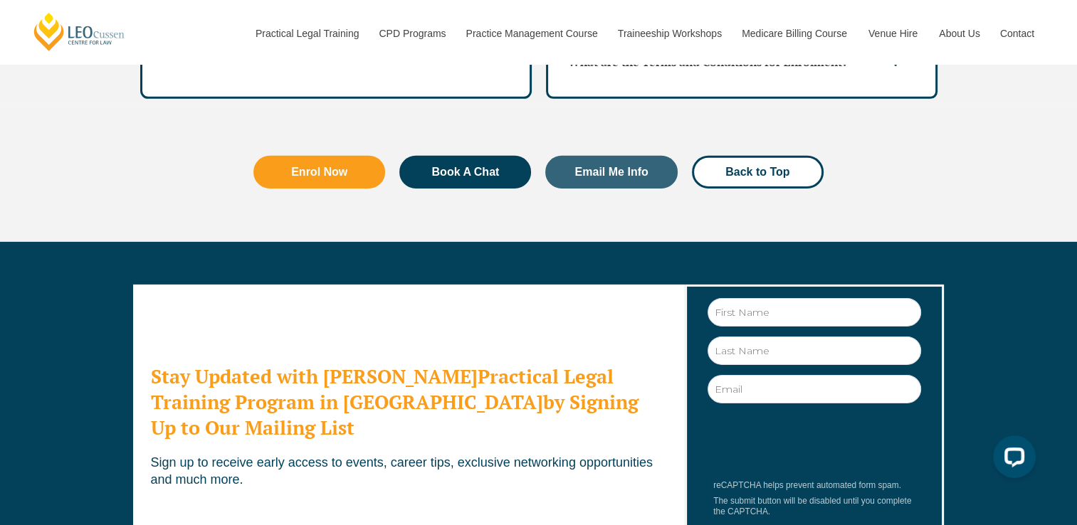
click at [53, 362] on div "Stay Updated with Leo Cussen's Practical Legal Training Program in Victoria by …" at bounding box center [538, 430] width 1077 height 376
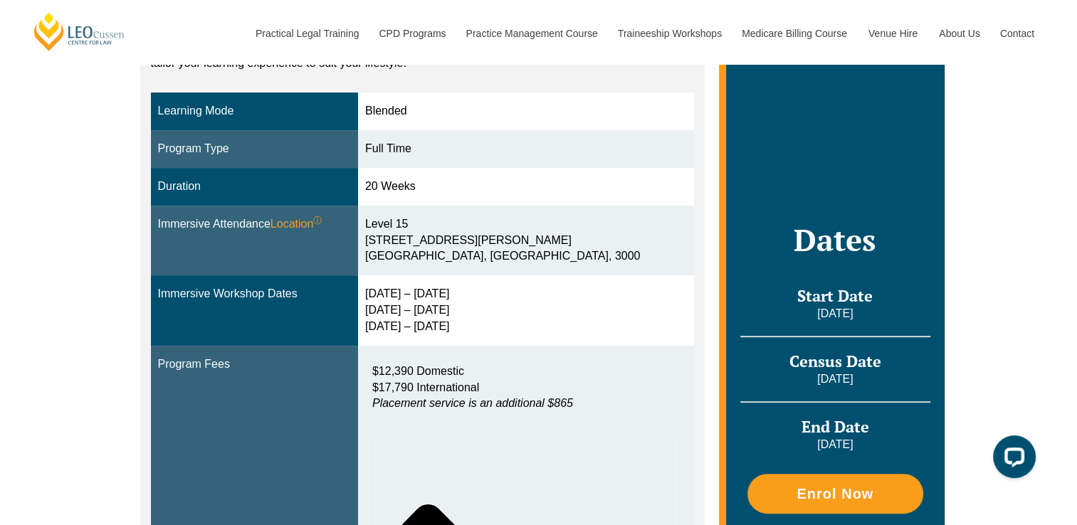
scroll to position [346, 0]
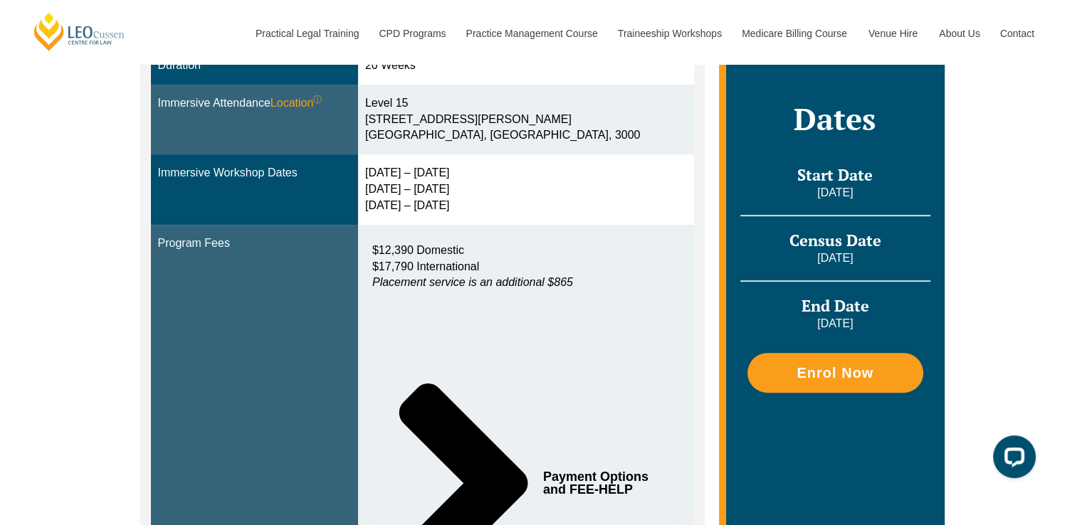
drag, startPoint x: 101, startPoint y: 309, endPoint x: 91, endPoint y: 312, distance: 10.4
click at [100, 309] on div "Blended Online Blended learning combines the flexibility of online study with t…" at bounding box center [538, 250] width 1077 height 950
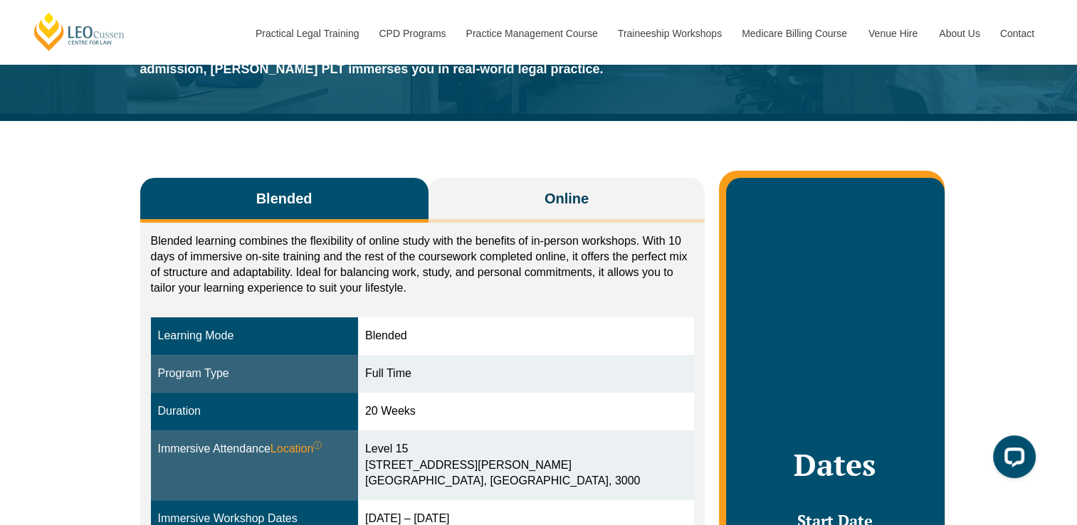
scroll to position [142, 0]
drag, startPoint x: 218, startPoint y: 258, endPoint x: 328, endPoint y: 263, distance: 110.4
click at [328, 263] on p "Blended learning combines the flexibility of online study with the benefits of …" at bounding box center [423, 264] width 544 height 63
drag, startPoint x: 328, startPoint y: 263, endPoint x: 370, endPoint y: 283, distance: 46.5
click at [370, 283] on p "Blended learning combines the flexibility of online study with the benefits of …" at bounding box center [423, 264] width 544 height 63
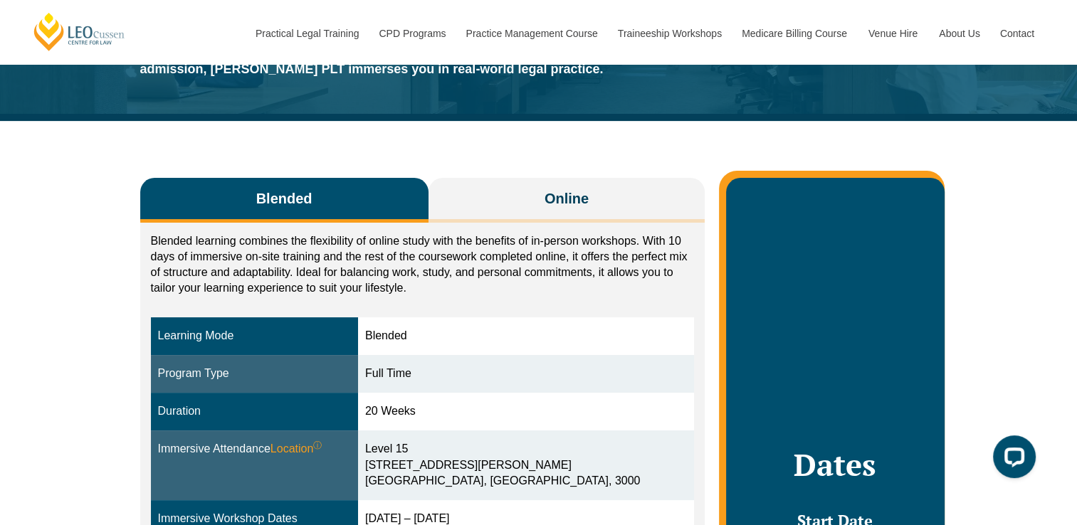
drag, startPoint x: 370, startPoint y: 283, endPoint x: 455, endPoint y: 283, distance: 84.7
click at [455, 283] on p "Blended learning combines the flexibility of online study with the benefits of …" at bounding box center [423, 264] width 544 height 63
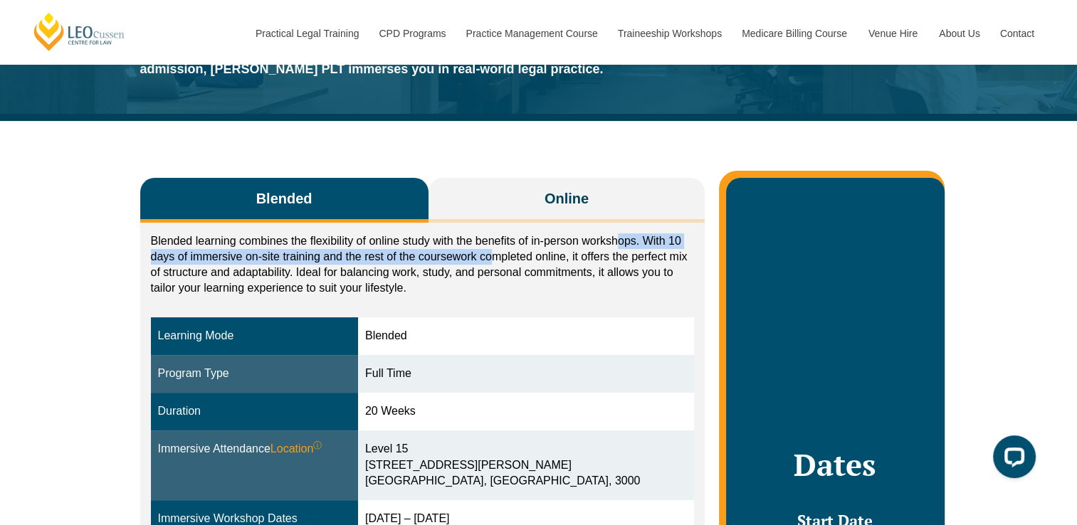
drag, startPoint x: 497, startPoint y: 251, endPoint x: 617, endPoint y: 234, distance: 121.4
click at [617, 234] on p "Blended learning combines the flexibility of online study with the benefits of …" at bounding box center [423, 264] width 544 height 63
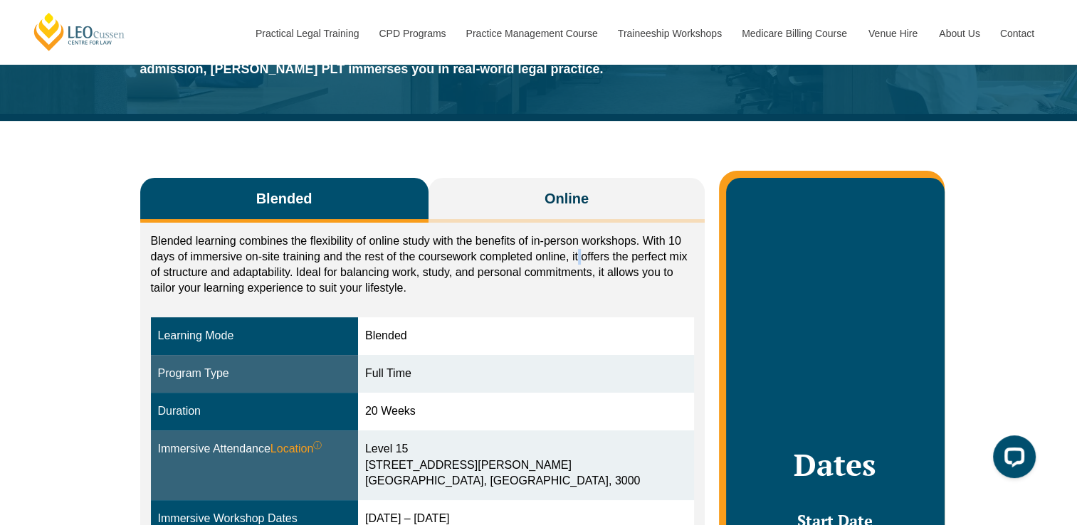
drag, startPoint x: 617, startPoint y: 234, endPoint x: 579, endPoint y: 258, distance: 44.8
click at [579, 258] on p "Blended learning combines the flexibility of online study with the benefits of …" at bounding box center [423, 264] width 544 height 63
drag, startPoint x: 300, startPoint y: 270, endPoint x: 228, endPoint y: 271, distance: 71.9
click at [228, 271] on p "Blended learning combines the flexibility of online study with the benefits of …" at bounding box center [423, 264] width 544 height 63
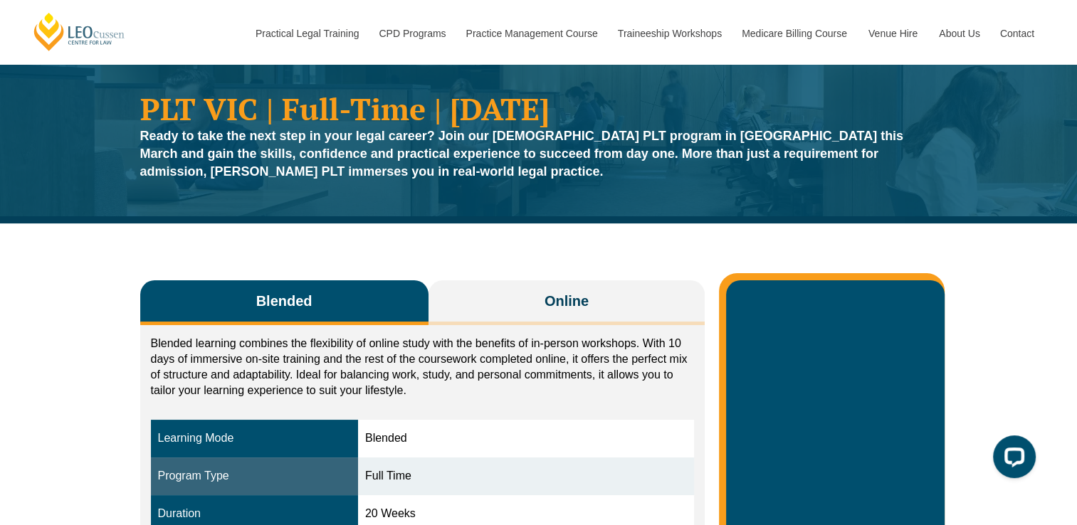
scroll to position [0, 0]
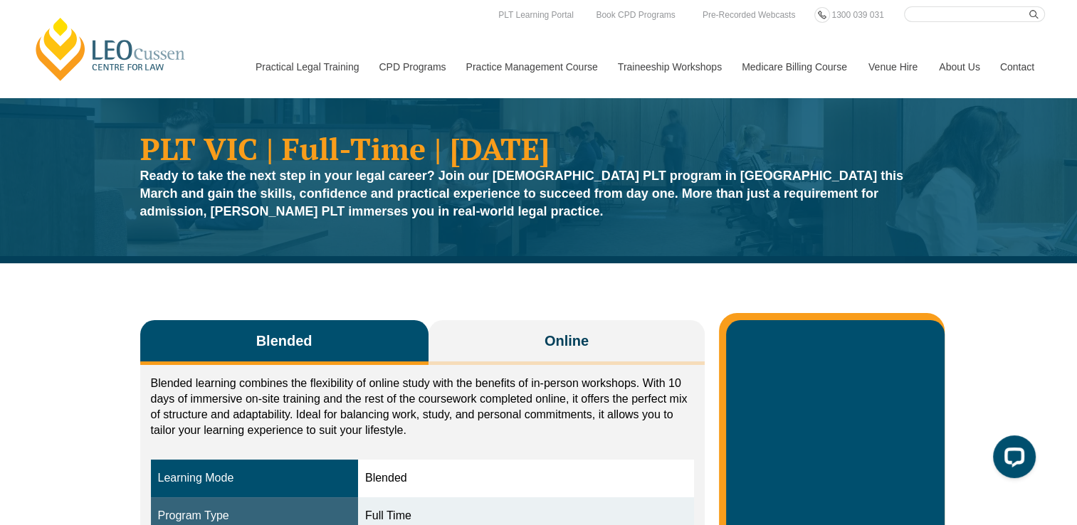
drag, startPoint x: 169, startPoint y: 272, endPoint x: 132, endPoint y: 280, distance: 38.0
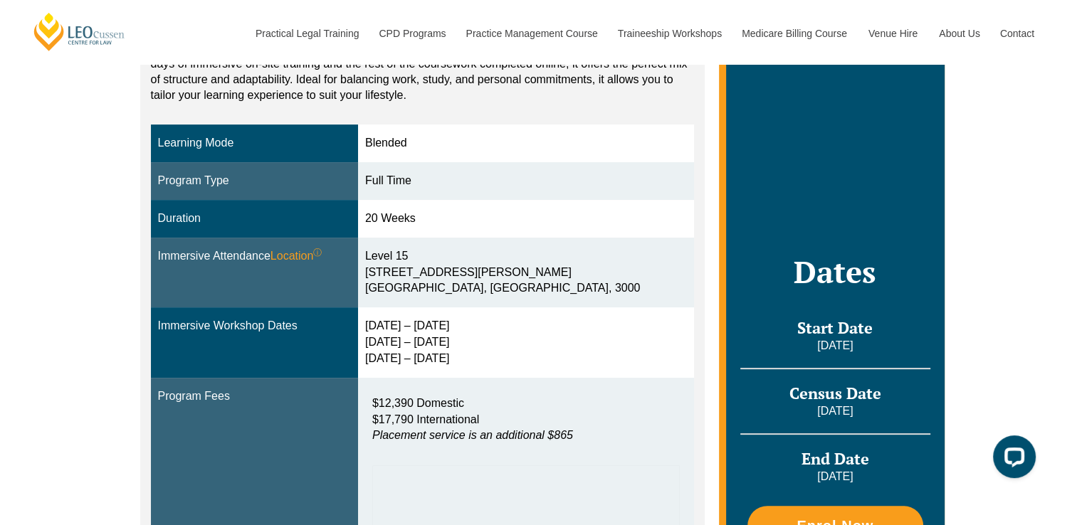
scroll to position [356, 0]
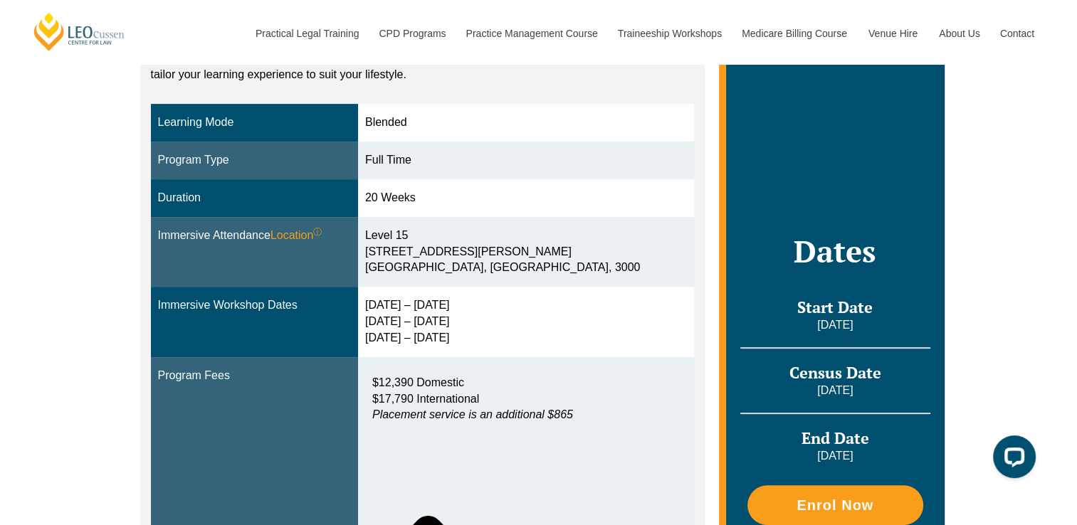
drag, startPoint x: 379, startPoint y: 197, endPoint x: 450, endPoint y: 207, distance: 71.9
click at [450, 206] on td "20 Weeks" at bounding box center [526, 198] width 336 height 38
drag, startPoint x: 450, startPoint y: 207, endPoint x: 447, endPoint y: 262, distance: 54.9
click at [448, 261] on div "Level 15 15 William Street Melbourne, Victoria, 3000" at bounding box center [526, 252] width 322 height 49
drag, startPoint x: 397, startPoint y: 248, endPoint x: 503, endPoint y: 273, distance: 108.9
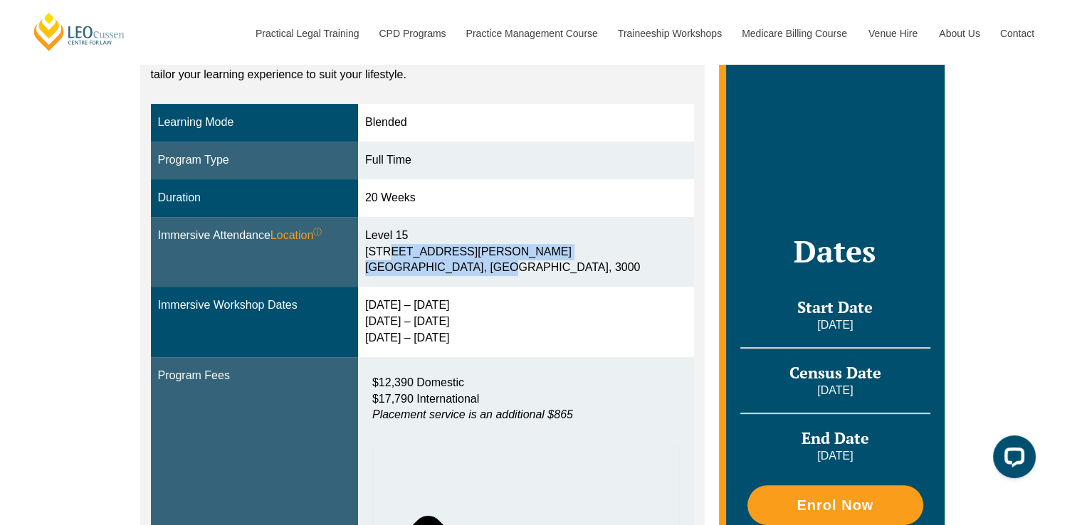
click at [502, 273] on div "Level 15 15 William Street Melbourne, Victoria, 3000" at bounding box center [526, 252] width 322 height 49
drag, startPoint x: 503, startPoint y: 273, endPoint x: 525, endPoint y: 275, distance: 21.4
click at [525, 275] on div "Level 15 15 William Street Melbourne, Victoria, 3000" at bounding box center [526, 252] width 322 height 49
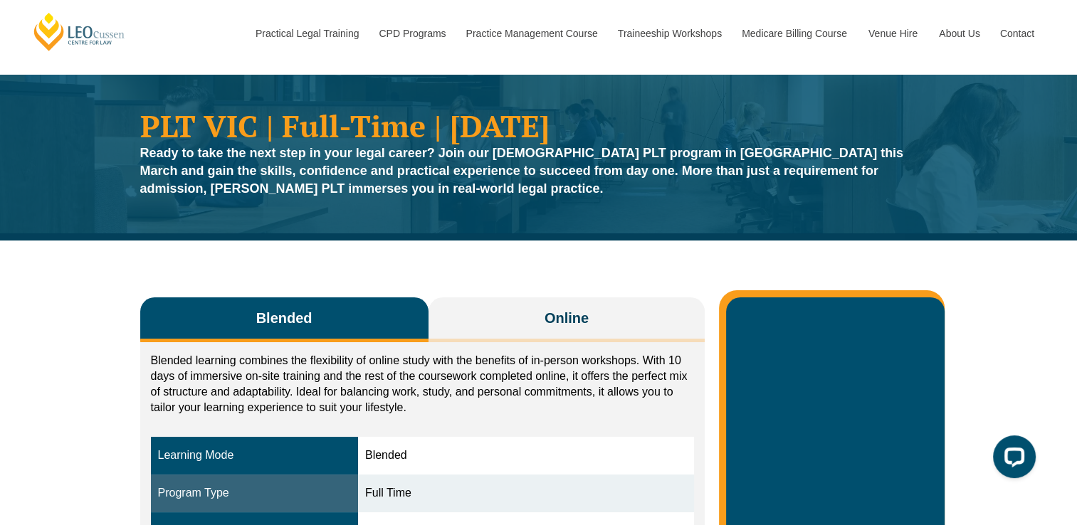
scroll to position [0, 0]
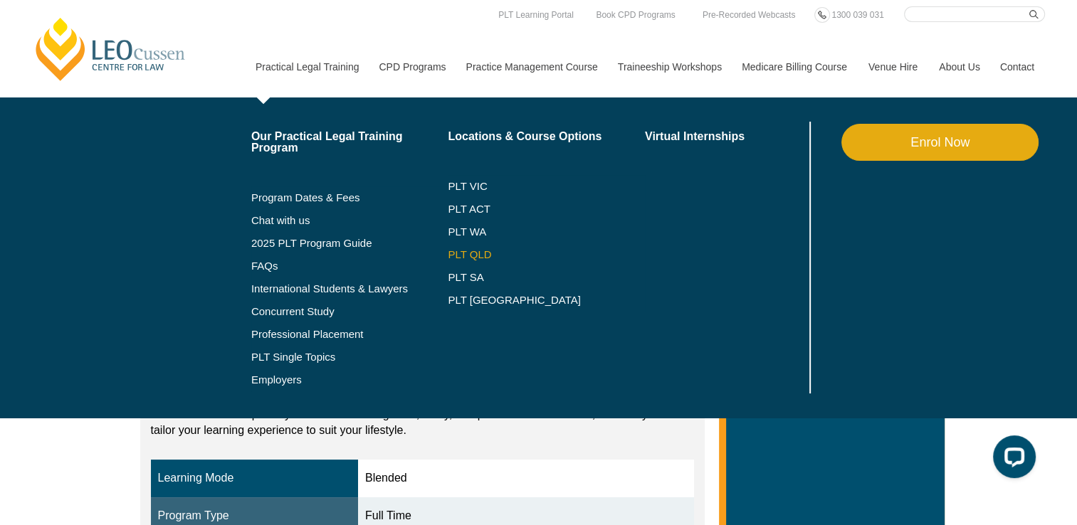
click at [461, 251] on link "PLT QLD" at bounding box center [546, 254] width 197 height 11
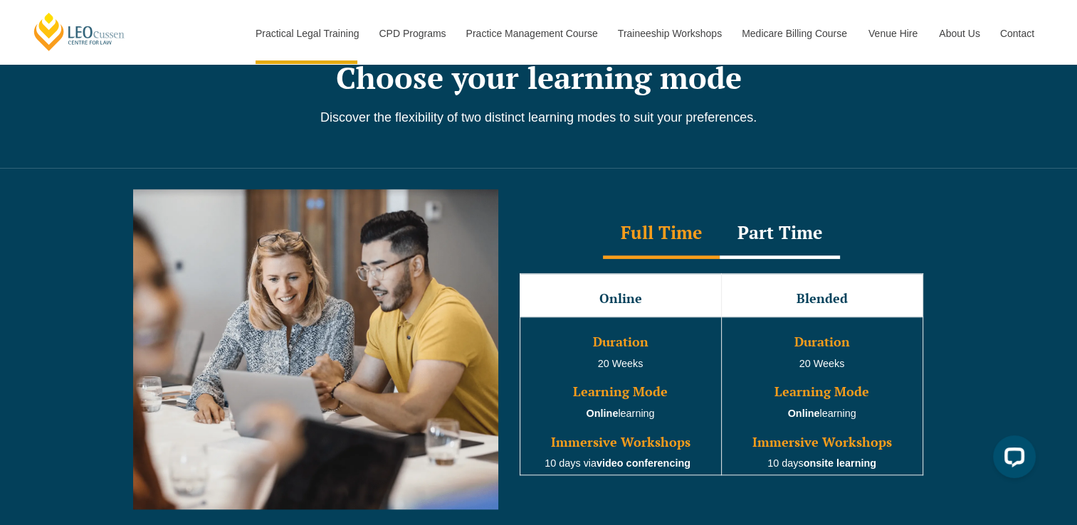
scroll to position [1352, 0]
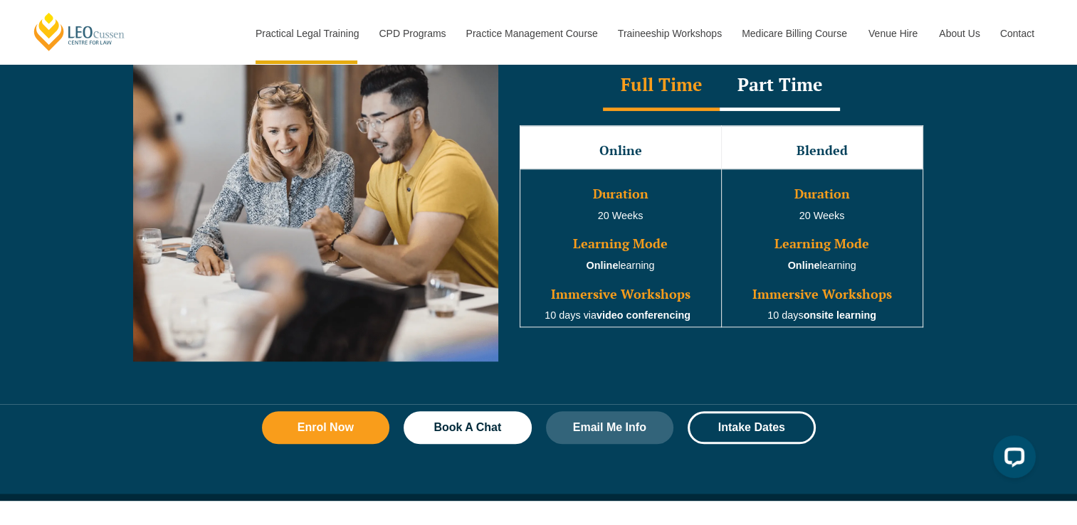
click at [786, 88] on div "Part Time" at bounding box center [780, 86] width 120 height 50
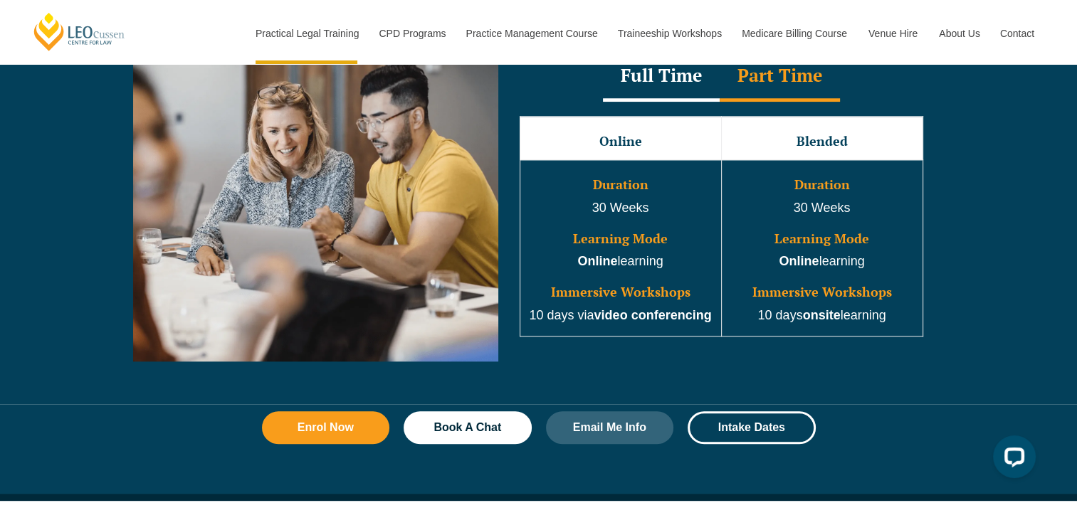
click at [671, 78] on div "Full Time" at bounding box center [661, 77] width 117 height 50
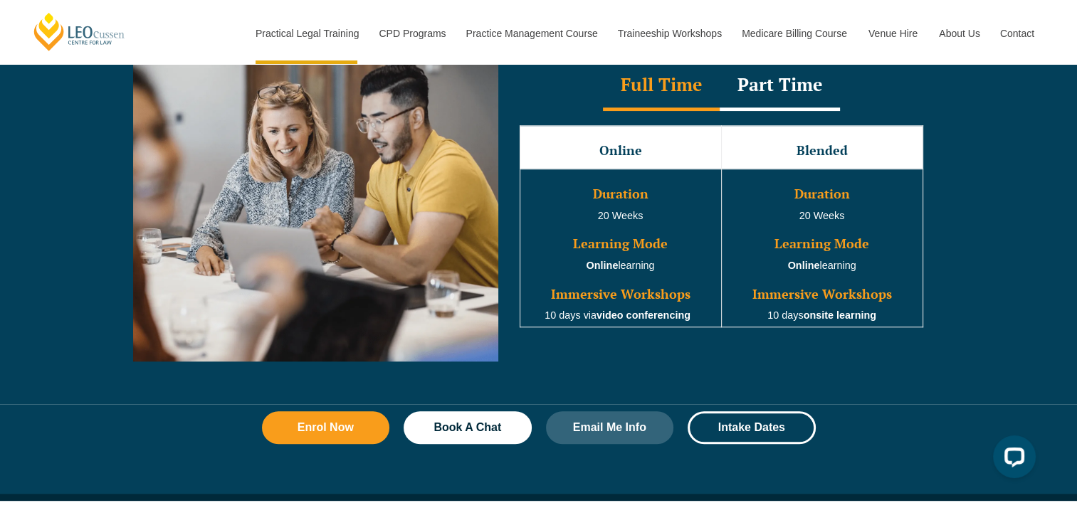
click at [773, 85] on div "Part Time" at bounding box center [780, 86] width 120 height 50
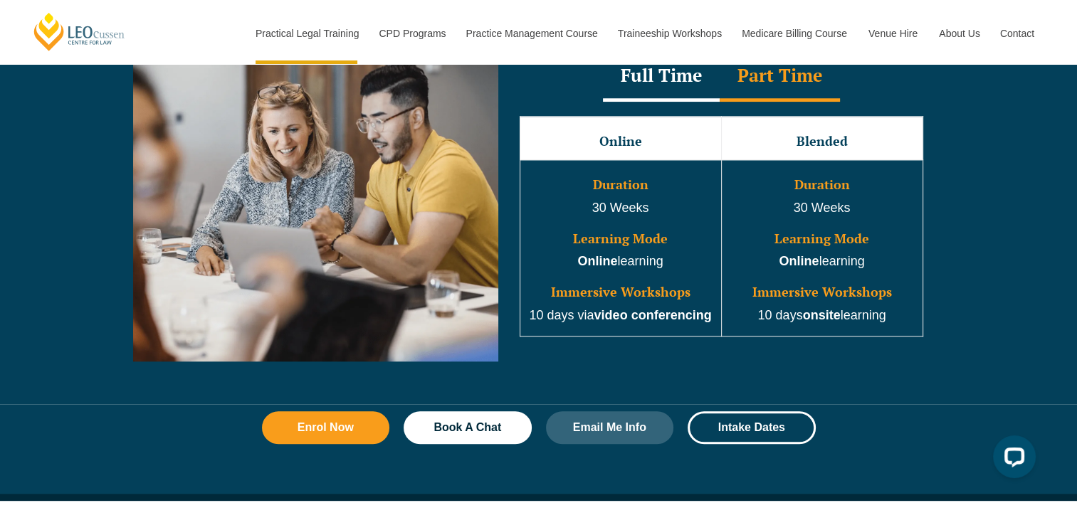
click at [667, 81] on div "Full Time" at bounding box center [661, 77] width 117 height 50
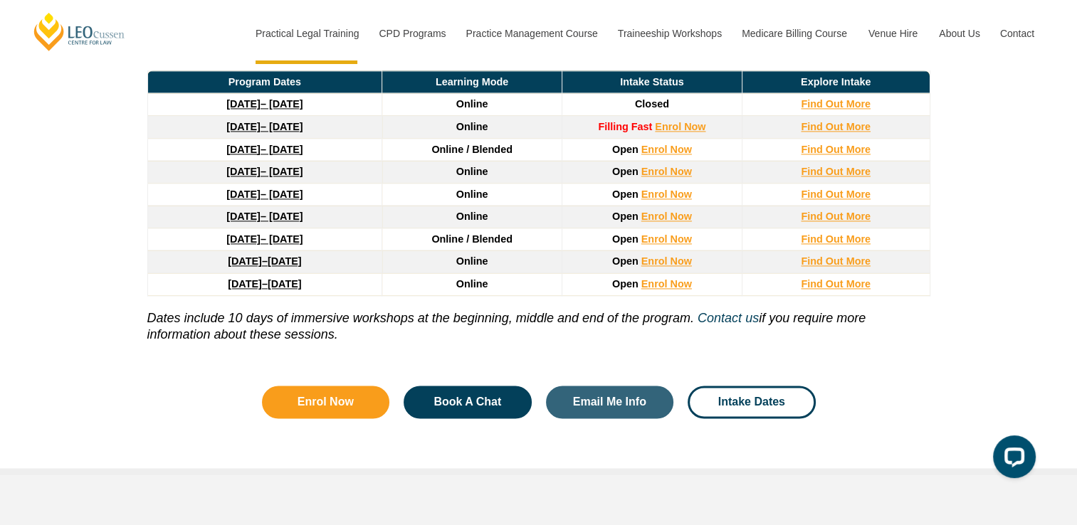
scroll to position [2064, 0]
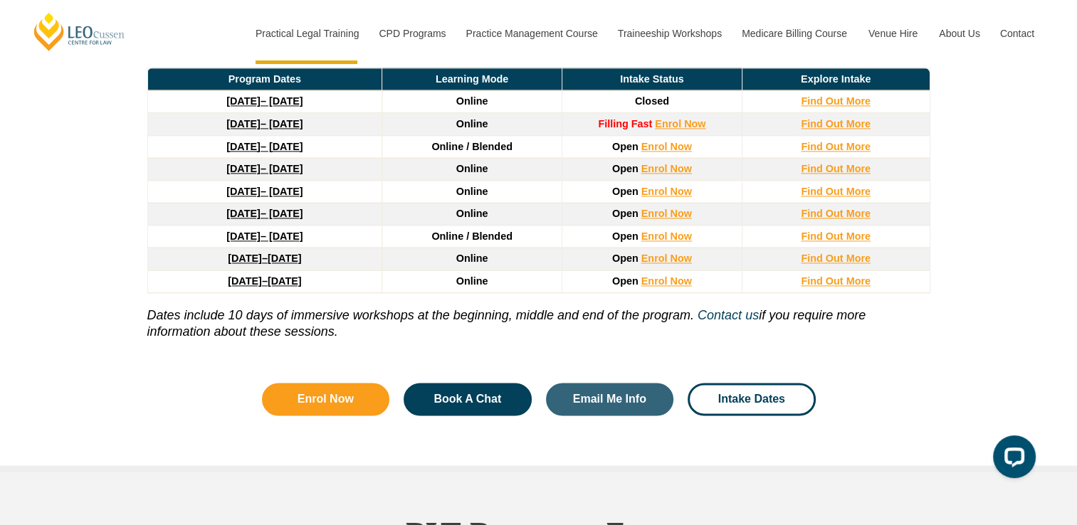
drag, startPoint x: 119, startPoint y: 326, endPoint x: 142, endPoint y: 306, distance: 30.8
drag, startPoint x: 142, startPoint y: 306, endPoint x: 74, endPoint y: 348, distance: 80.2
click at [71, 354] on div "[PERSON_NAME] PLT Program Dates in [GEOGRAPHIC_DATA] With more than 10 intakes …" at bounding box center [538, 130] width 1077 height 683
click at [77, 335] on div "[PERSON_NAME] PLT Program Dates in [GEOGRAPHIC_DATA] With more than 10 intakes …" at bounding box center [538, 130] width 1077 height 683
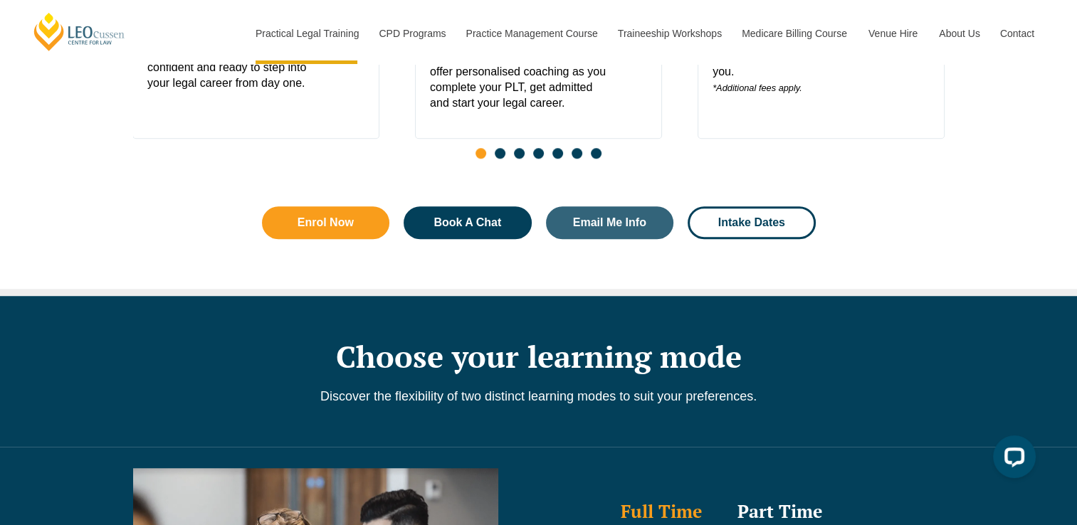
scroll to position [712, 0]
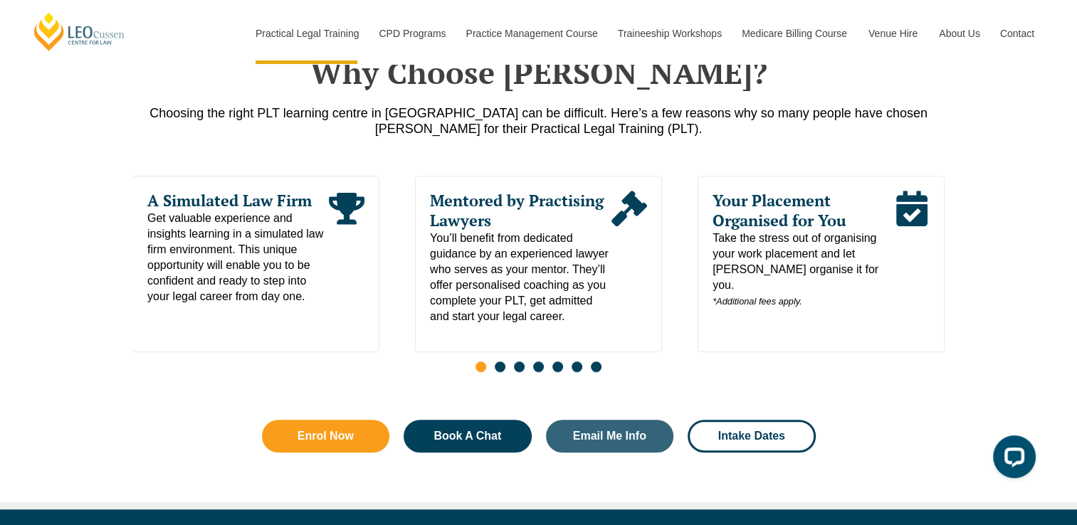
click at [500, 363] on div "Learn Your Way With more than 10 intakes throughout the year and a range of lea…" at bounding box center [538, 278] width 811 height 205
click at [502, 376] on div "Slides" at bounding box center [538, 368] width 811 height 16
click at [504, 374] on div "Slides" at bounding box center [538, 368] width 811 height 16
click at [498, 370] on span "Go to slide 2" at bounding box center [500, 367] width 11 height 11
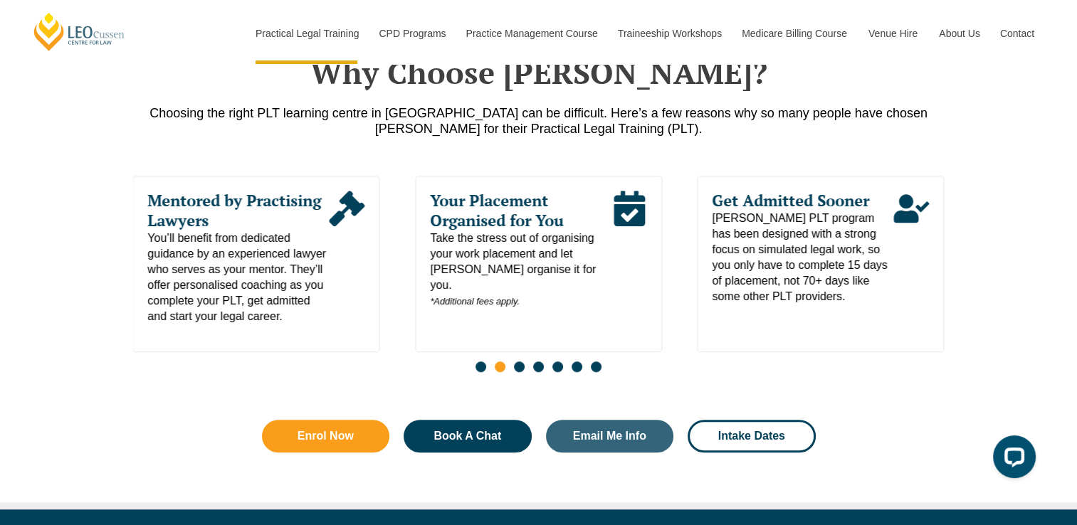
click at [521, 372] on span "Go to slide 3" at bounding box center [519, 367] width 11 height 11
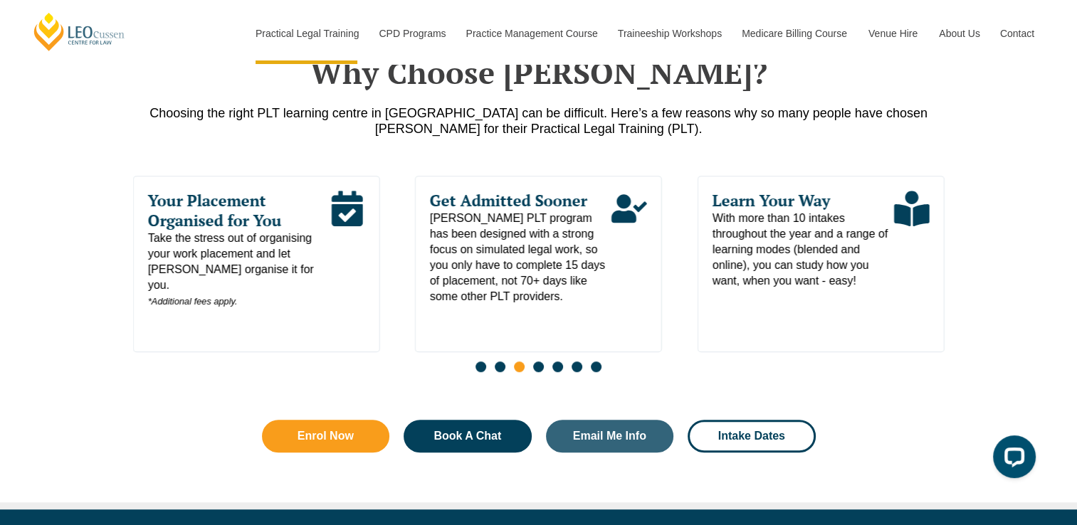
click at [539, 370] on span "Go to slide 4" at bounding box center [538, 367] width 11 height 11
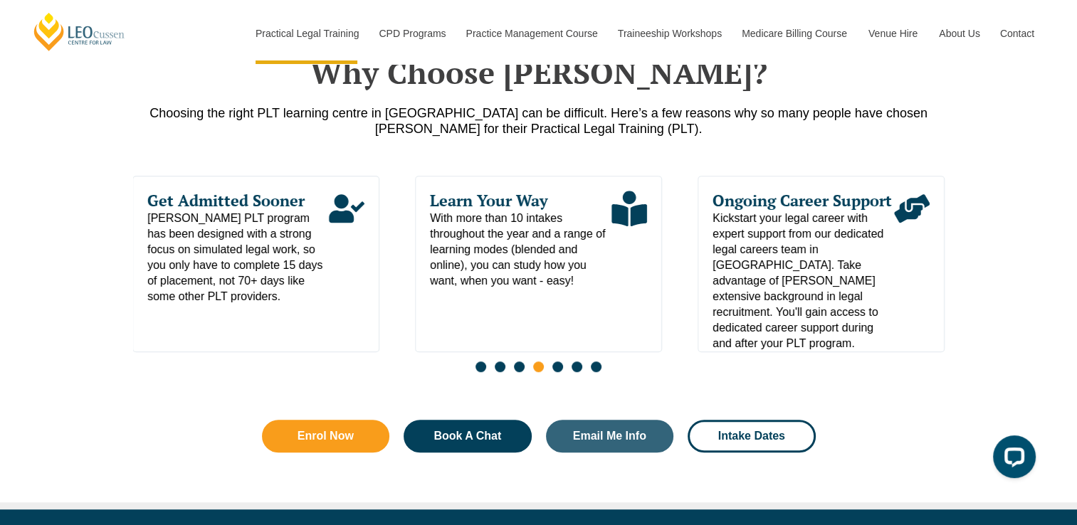
click at [558, 372] on span "Go to slide 5" at bounding box center [557, 367] width 11 height 11
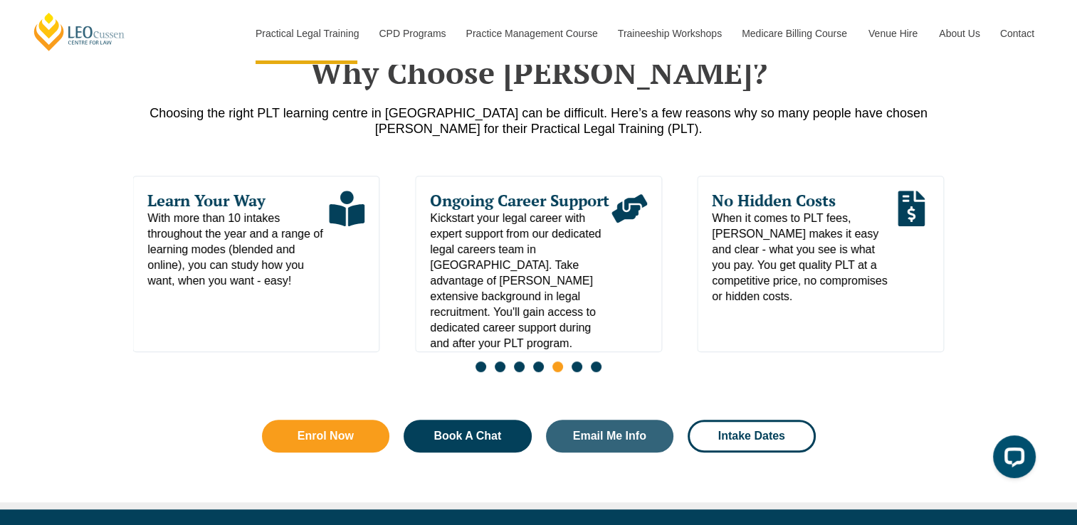
click at [579, 368] on span "Go to slide 6" at bounding box center [576, 367] width 11 height 11
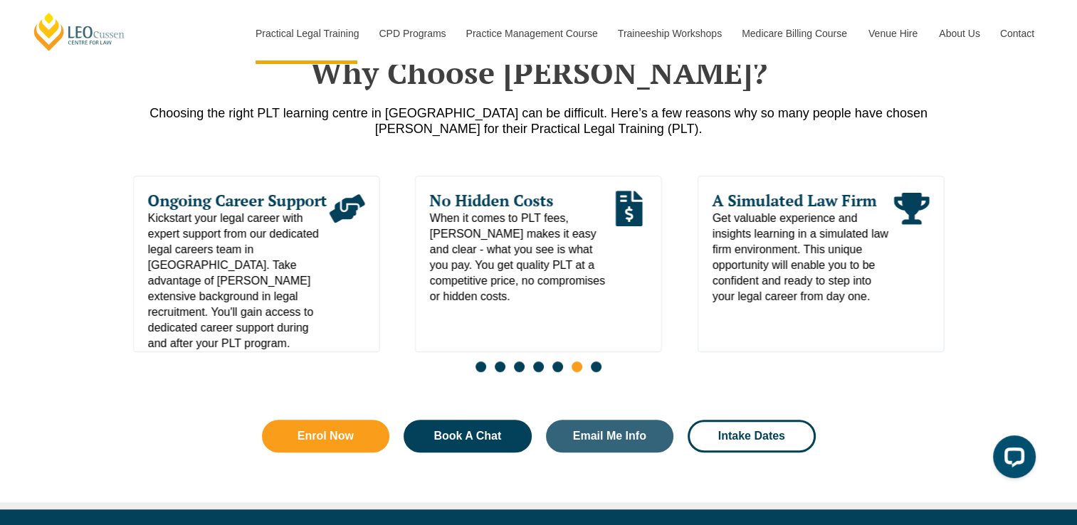
click at [595, 368] on span "Go to slide 7" at bounding box center [596, 367] width 11 height 11
